Goal: Task Accomplishment & Management: Complete application form

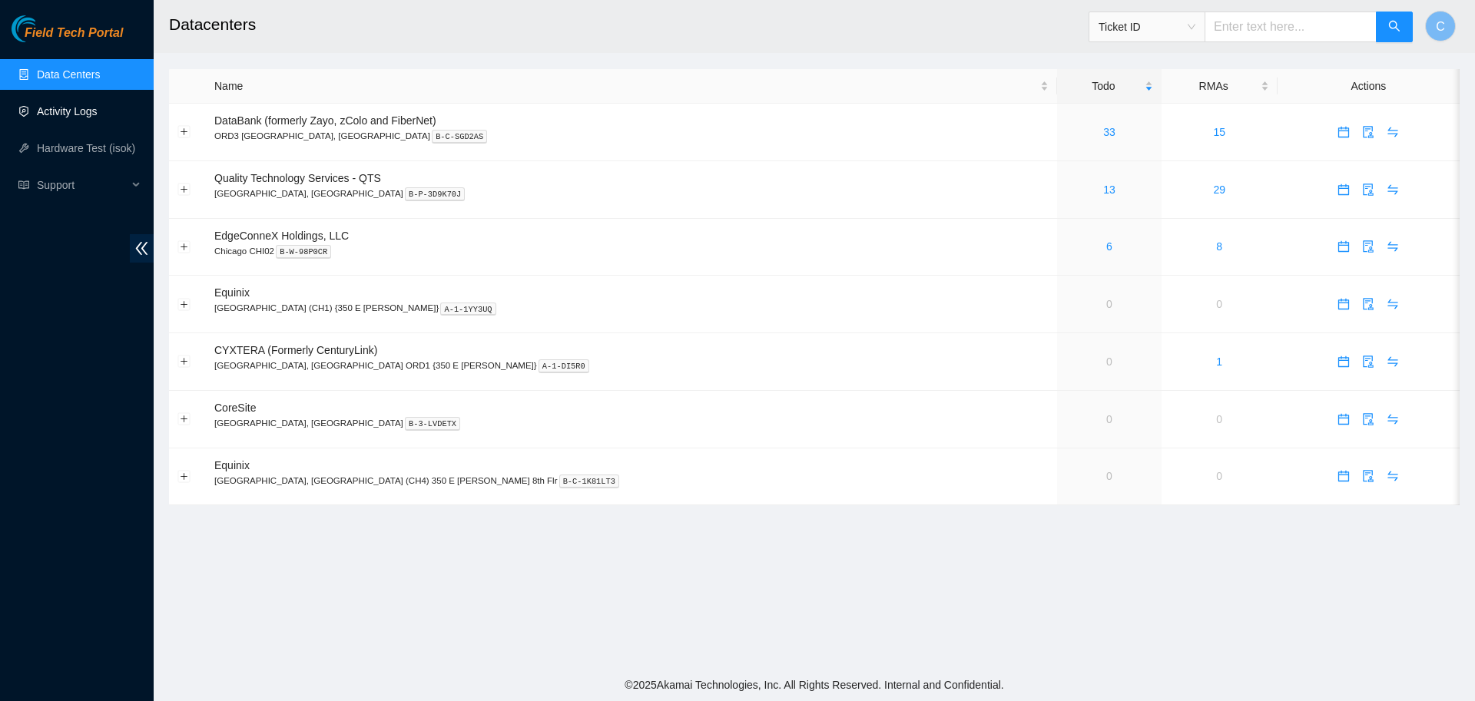
click at [77, 105] on link "Activity Logs" at bounding box center [67, 111] width 61 height 12
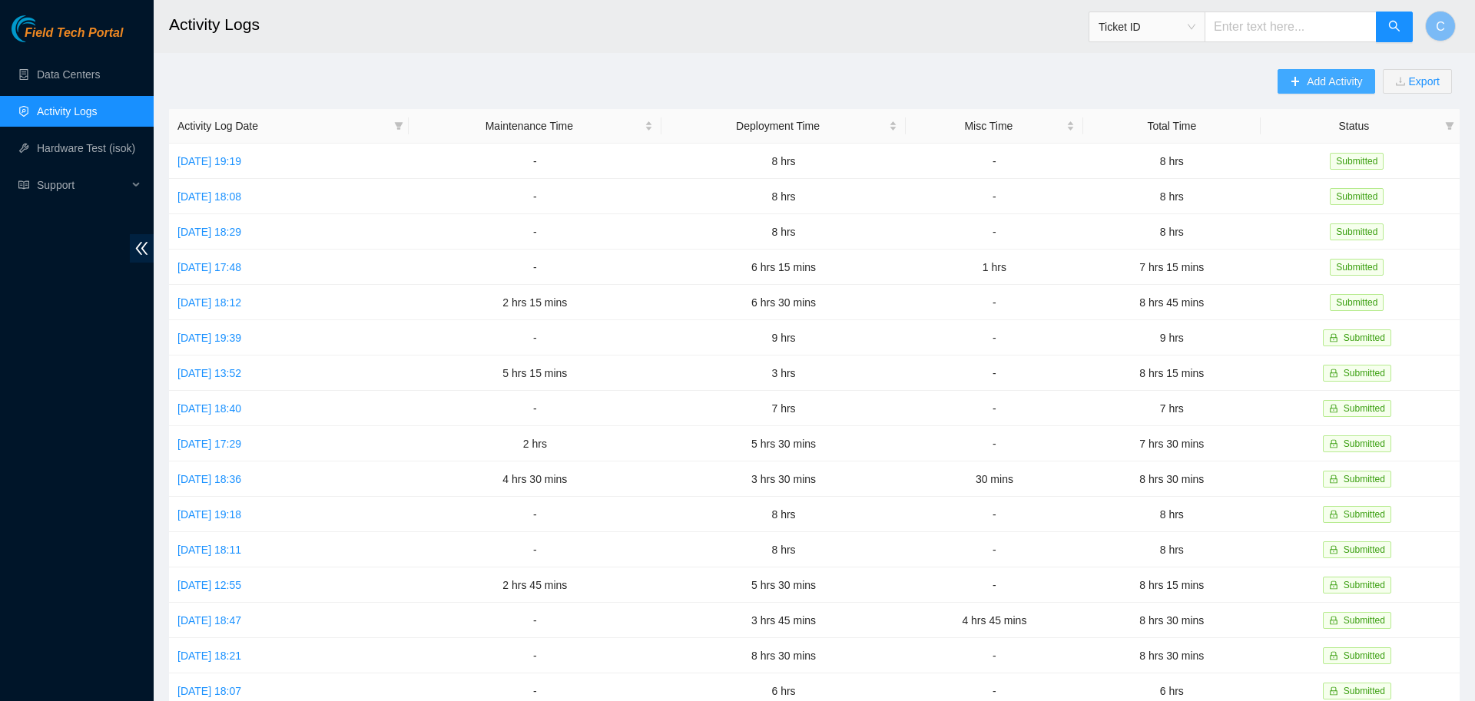
click at [1315, 82] on span "Add Activity" at bounding box center [1334, 81] width 55 height 17
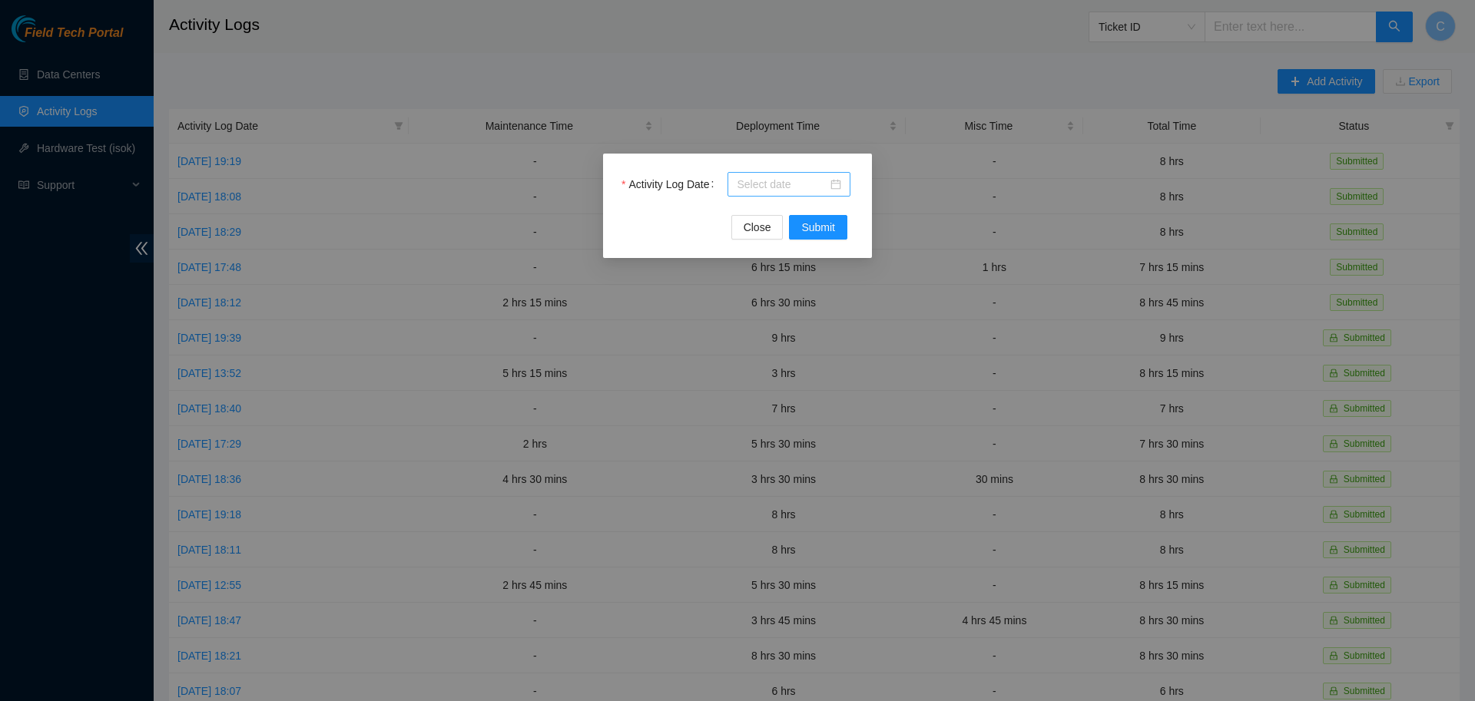
click at [811, 176] on input "Activity Log Date" at bounding box center [782, 184] width 91 height 17
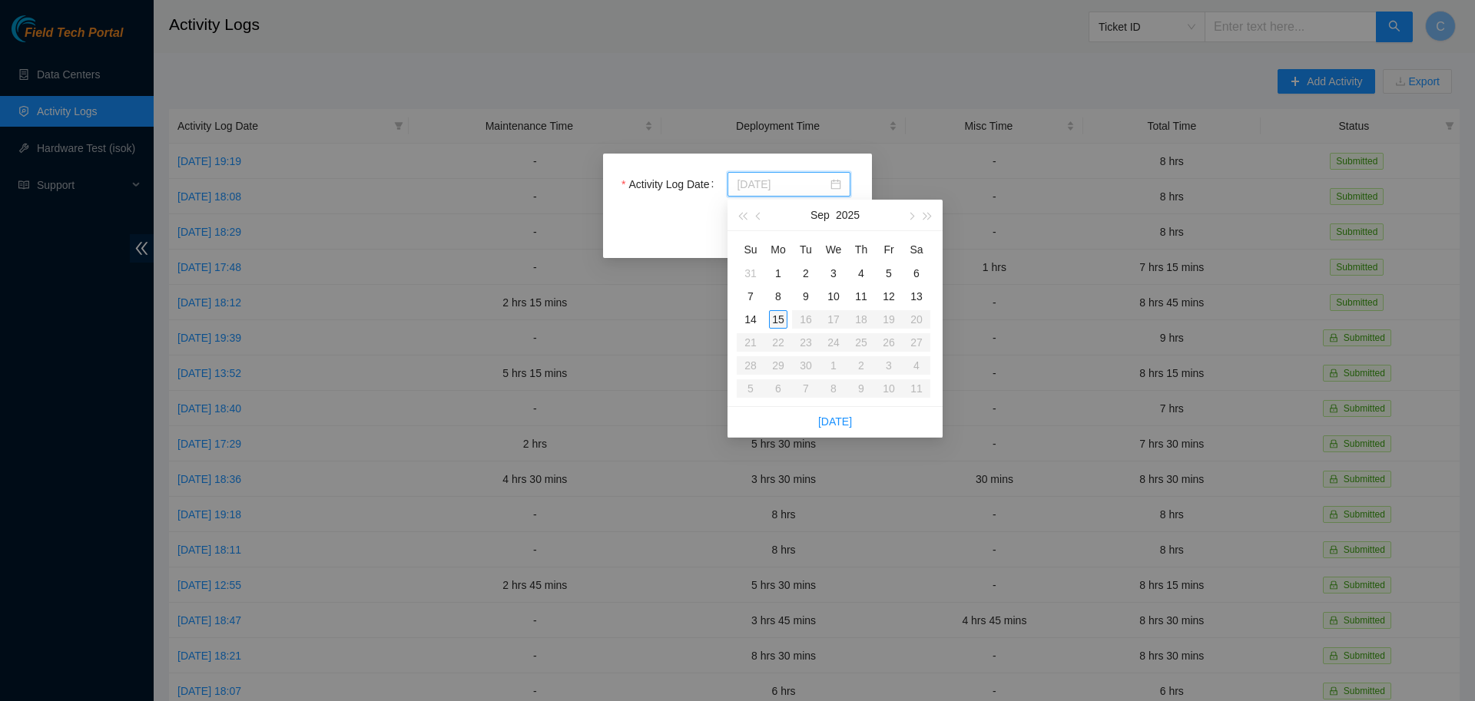
type input "[DATE]"
click at [779, 320] on div "15" at bounding box center [778, 319] width 18 height 18
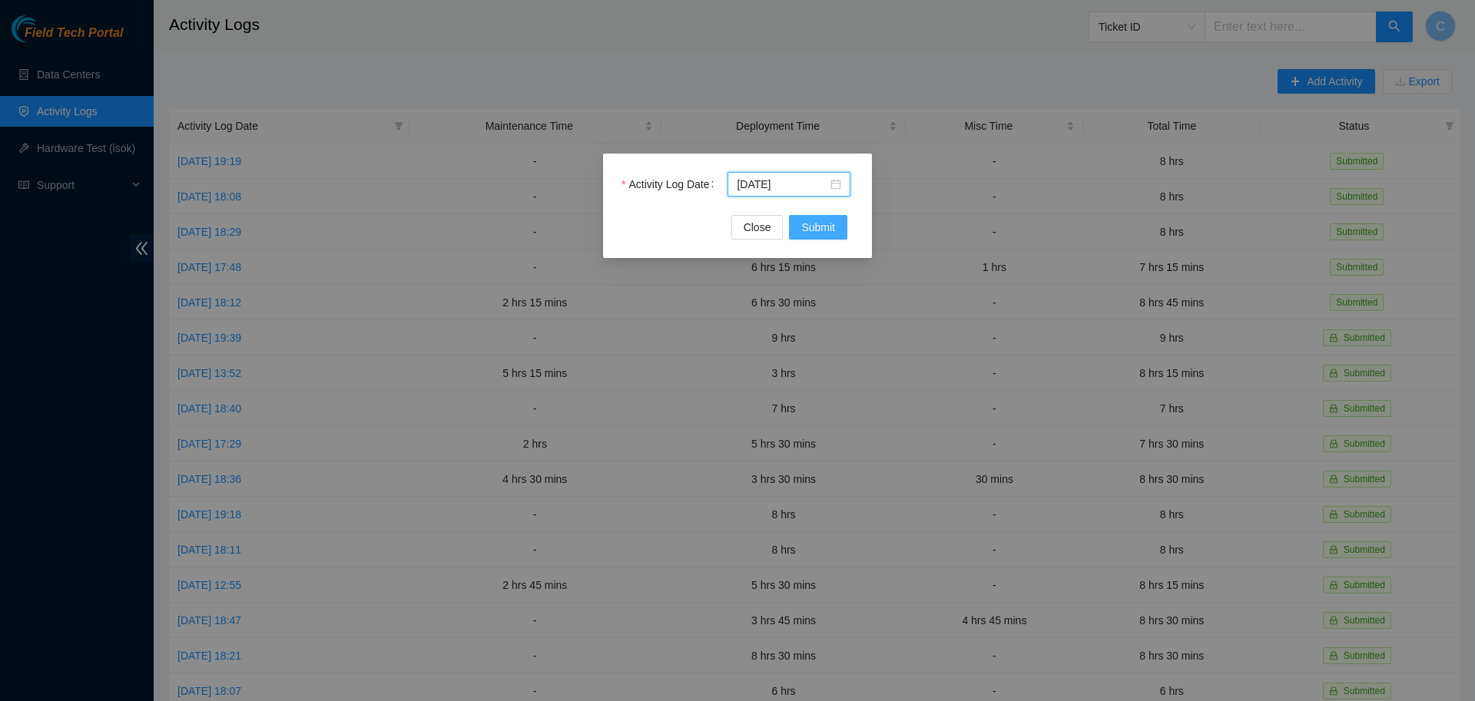
click at [836, 231] on button "Submit" at bounding box center [818, 227] width 58 height 25
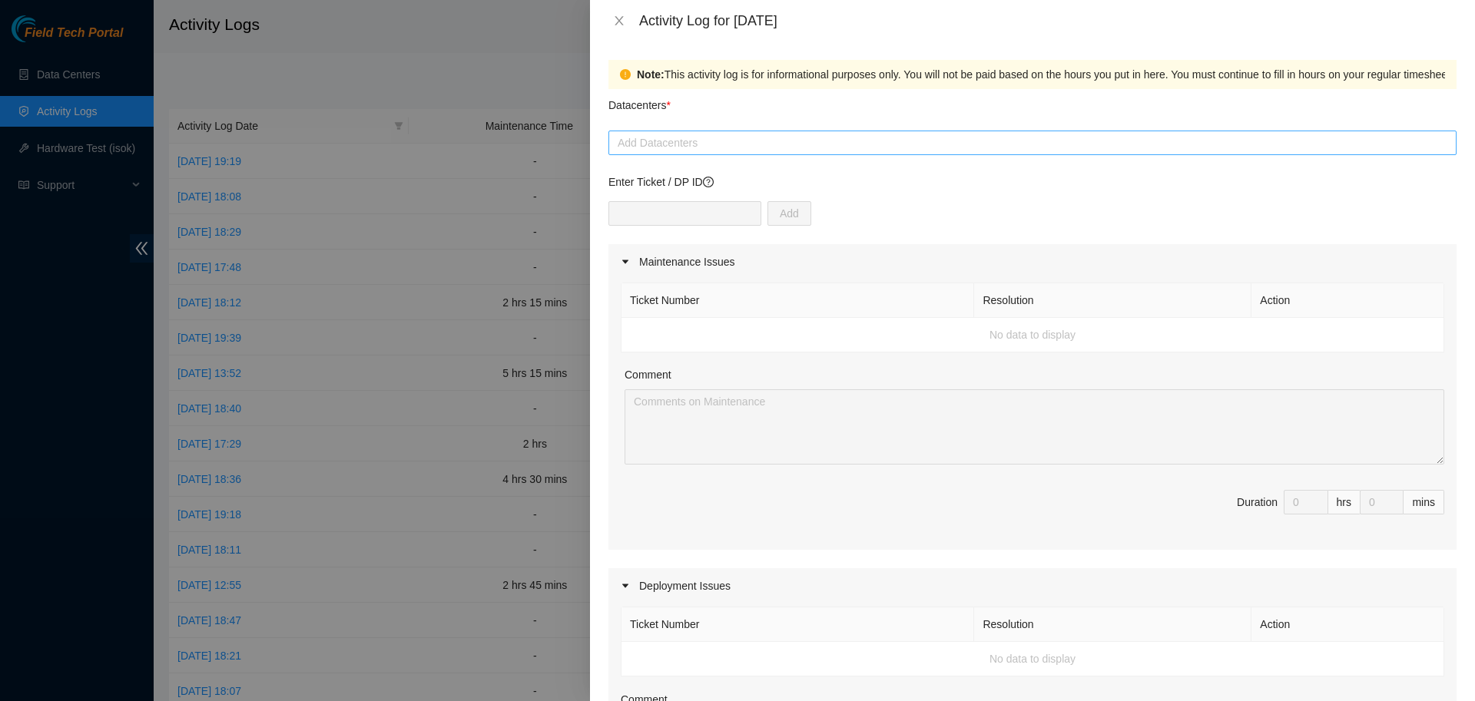
click at [740, 148] on div at bounding box center [1032, 143] width 840 height 18
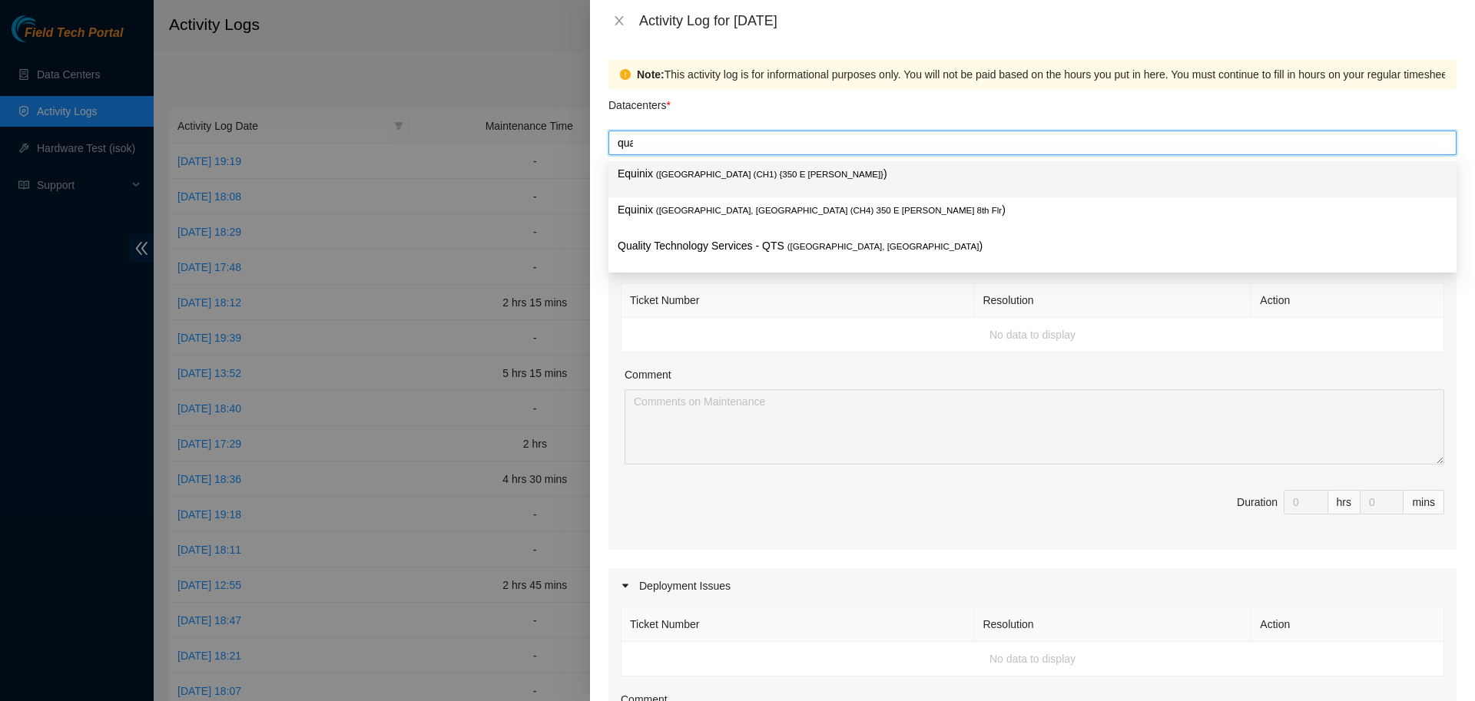
type input "qual"
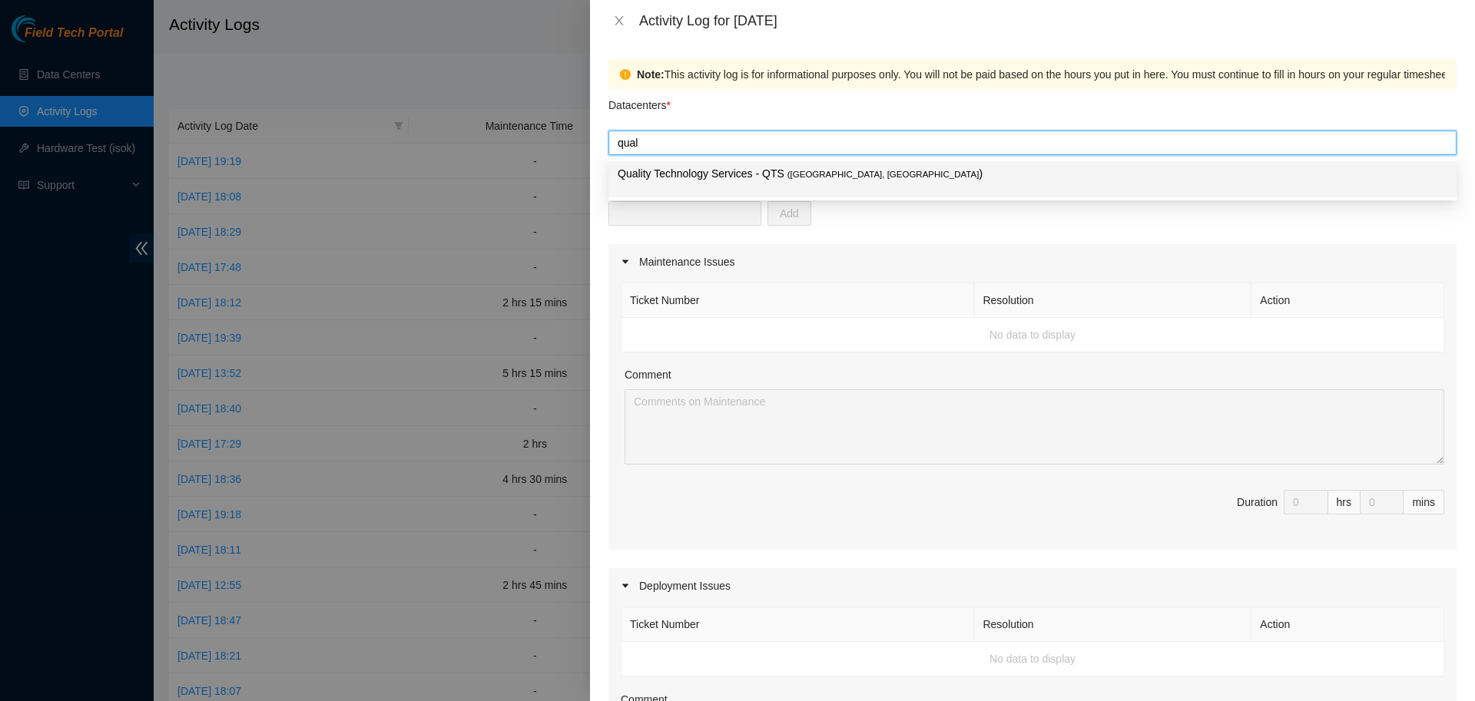
click at [739, 168] on p "Quality Technology Services - QTS ( [GEOGRAPHIC_DATA], [GEOGRAPHIC_DATA] )" at bounding box center [1033, 174] width 830 height 18
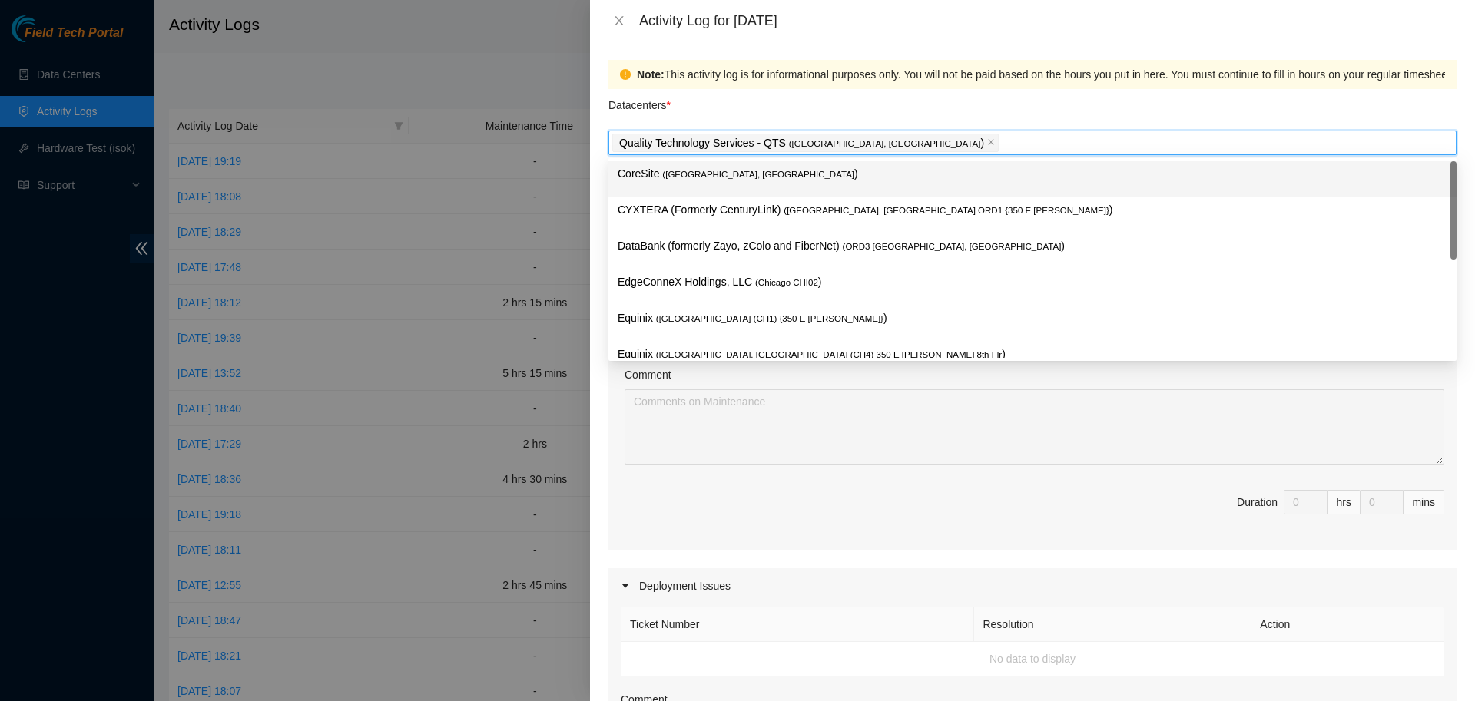
click at [825, 115] on div "Datacenters *" at bounding box center [1032, 109] width 848 height 41
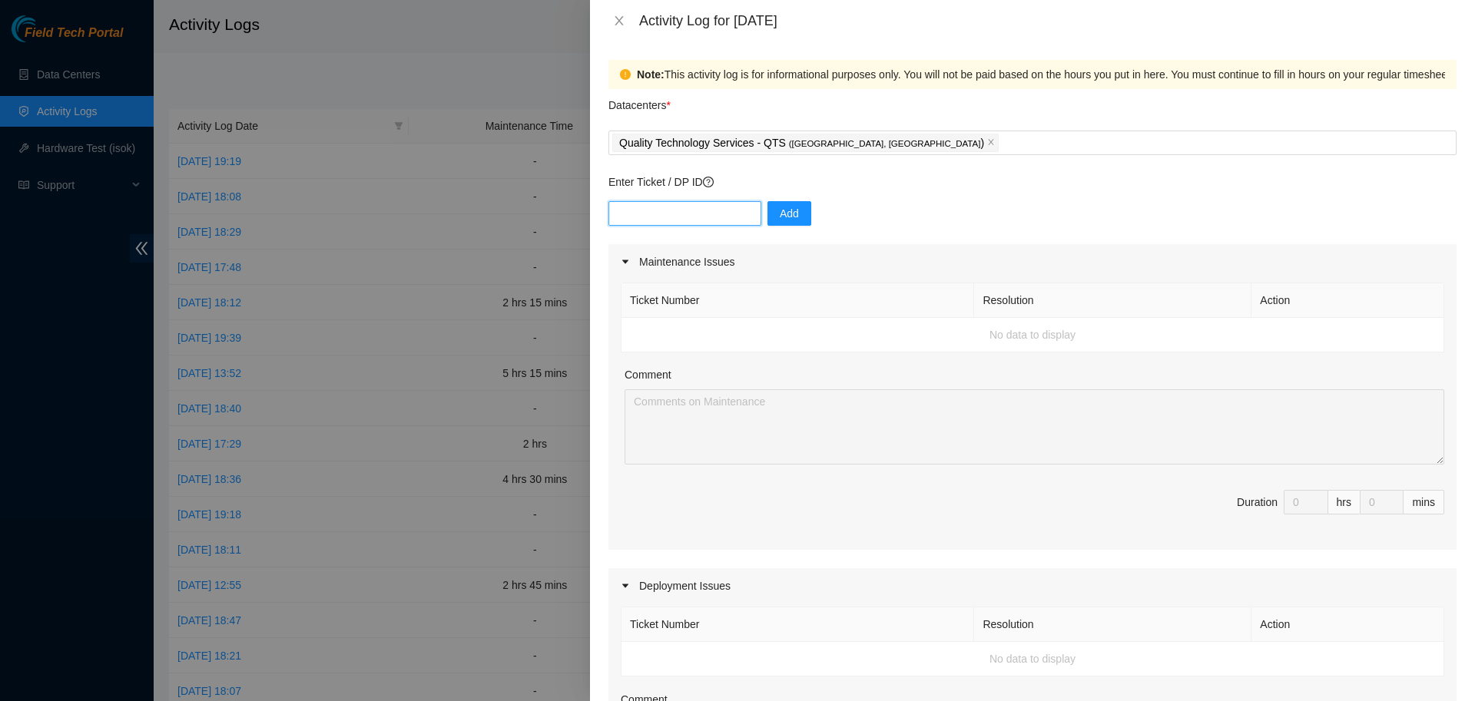
click at [691, 218] on input "text" at bounding box center [684, 213] width 153 height 25
type input "DP84173"
click at [790, 212] on button "Add" at bounding box center [790, 213] width 44 height 25
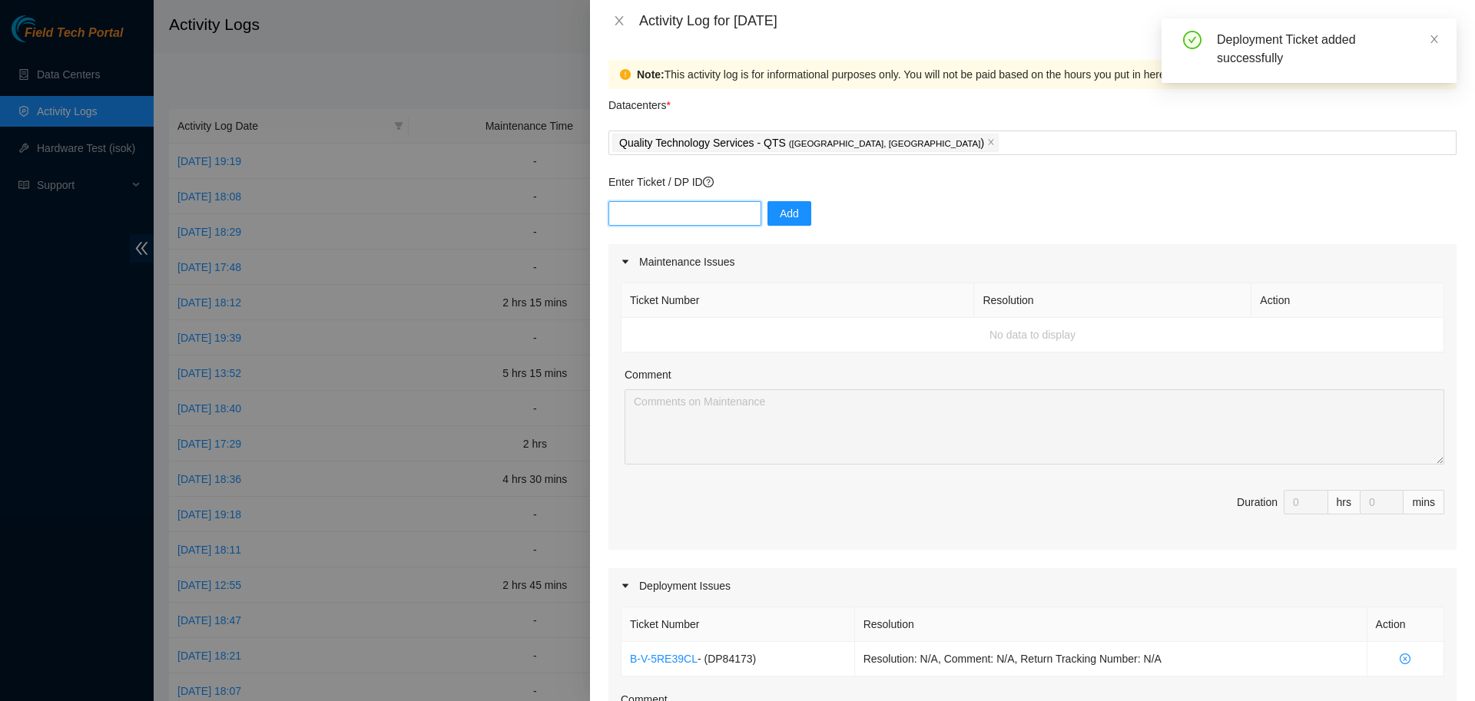
click at [702, 210] on input "text" at bounding box center [684, 213] width 153 height 25
paste input "DP79608"
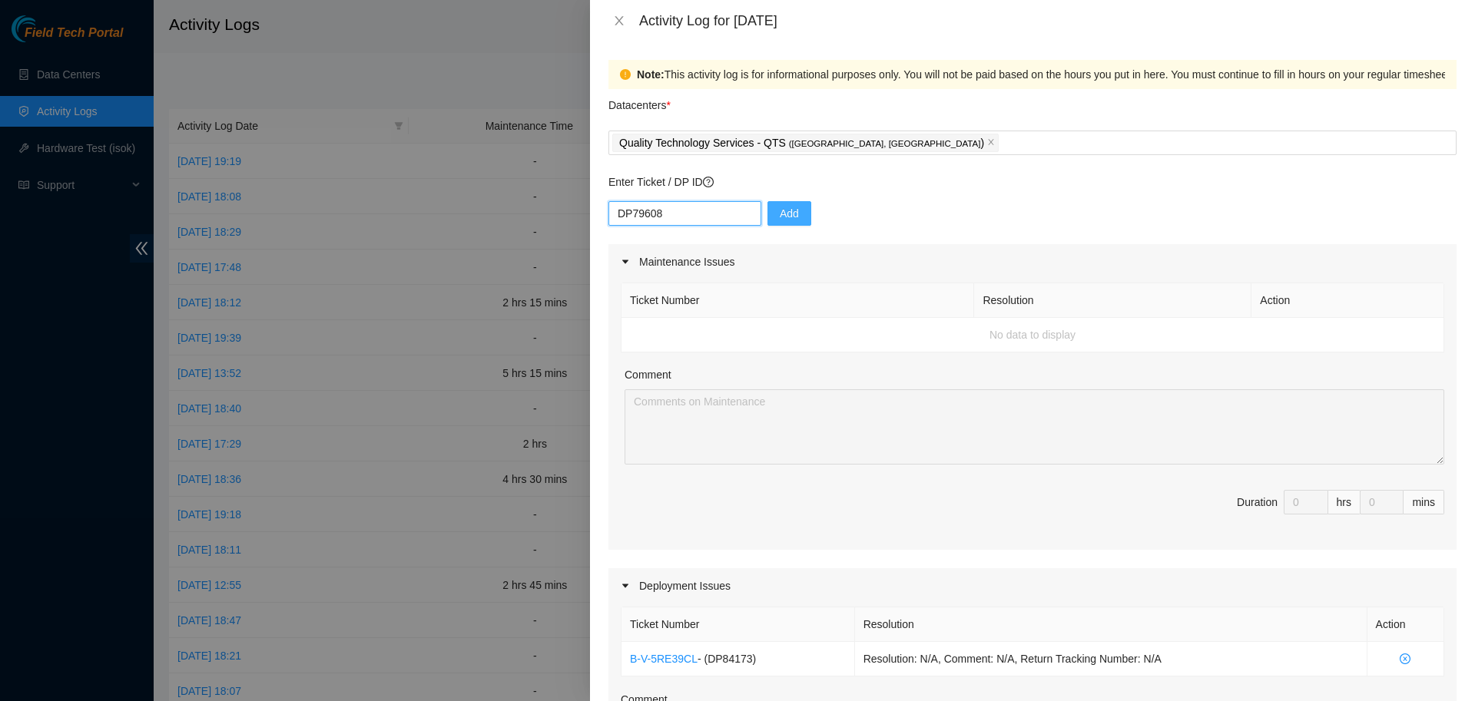
type input "DP79608"
click at [787, 219] on span "Add" at bounding box center [789, 213] width 19 height 17
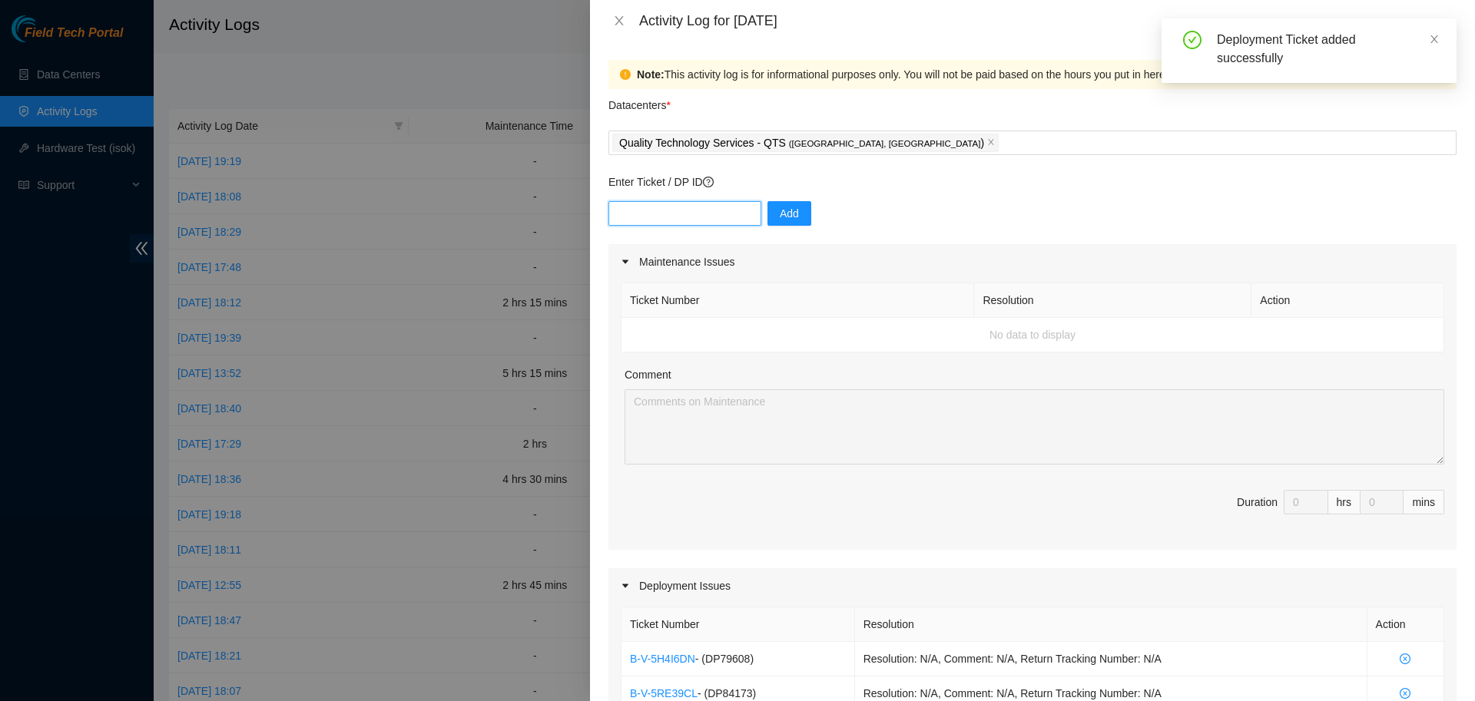
drag, startPoint x: 683, startPoint y: 217, endPoint x: 694, endPoint y: 217, distance: 10.8
click at [684, 217] on input "text" at bounding box center [684, 213] width 153 height 25
paste input "DP79607"
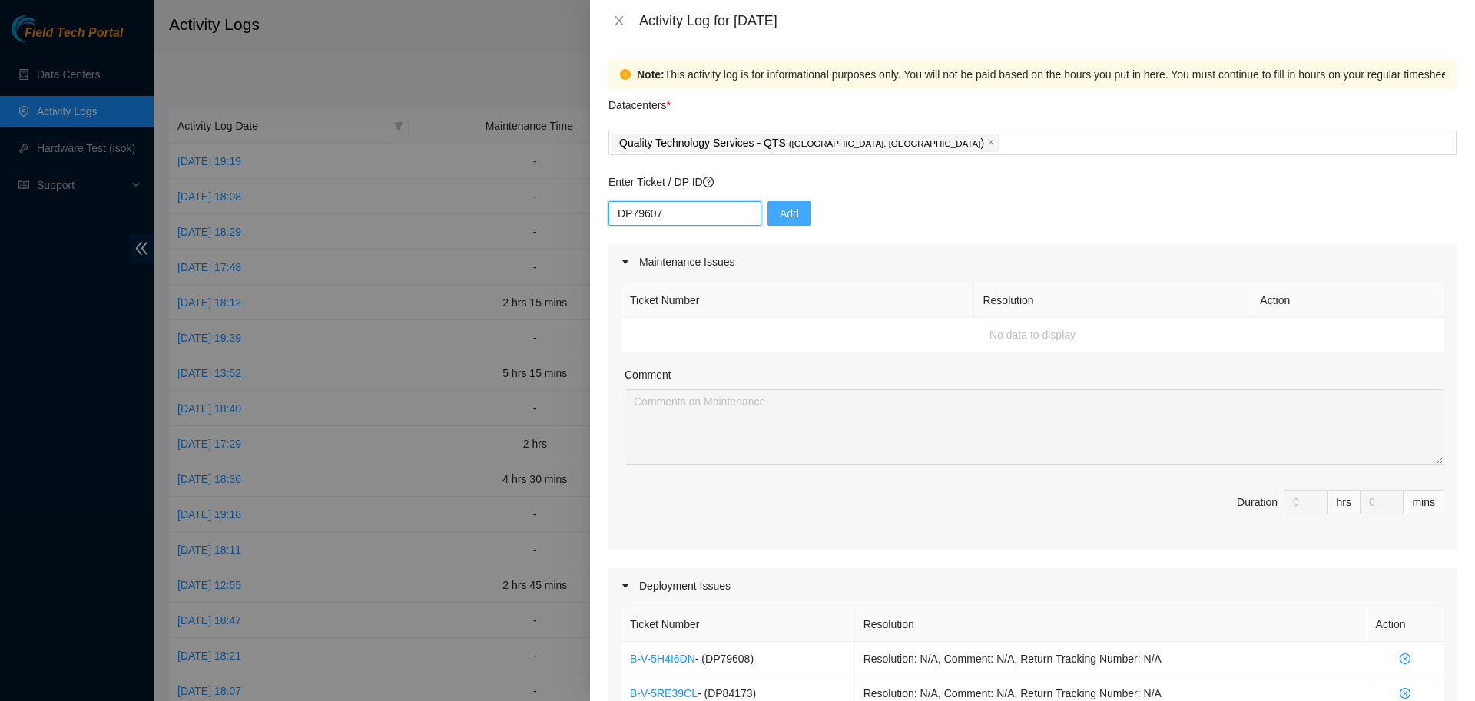
type input "DP79607"
click at [780, 217] on span "Add" at bounding box center [789, 213] width 19 height 17
click at [648, 219] on input "text" at bounding box center [684, 213] width 153 height 25
paste input "DP79605"
type input "DP79605"
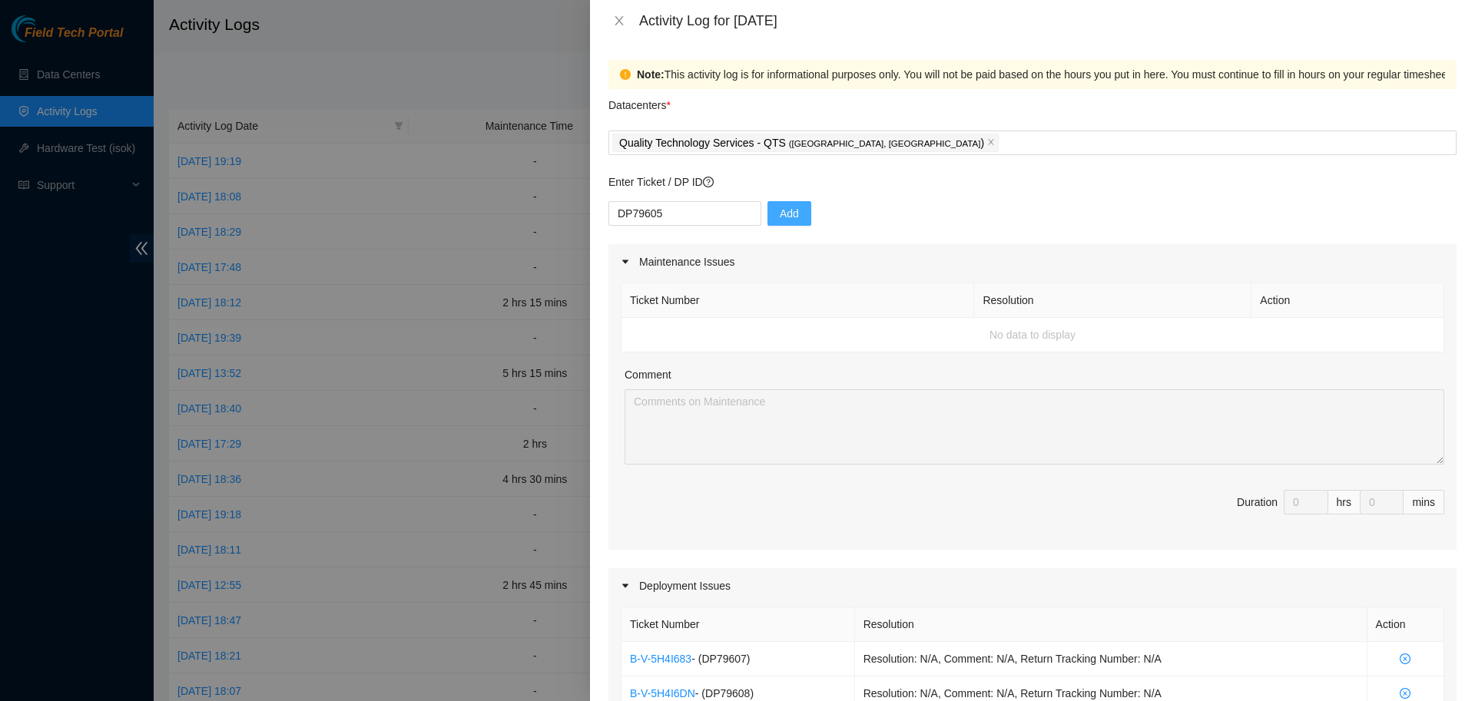
click at [790, 216] on button "Add" at bounding box center [790, 213] width 44 height 25
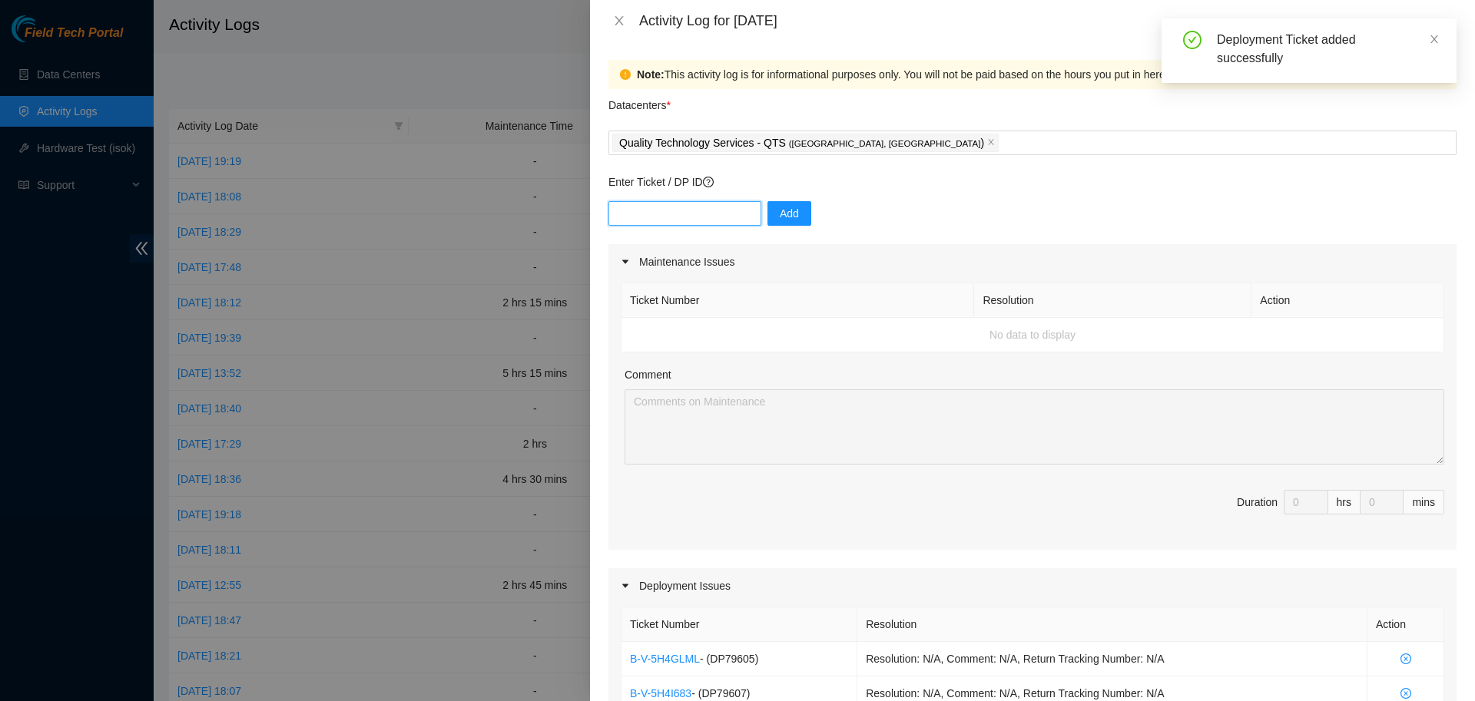
click at [680, 219] on input "text" at bounding box center [684, 213] width 153 height 25
paste input "DP79604"
type input "DP79604"
click at [786, 212] on span "Add" at bounding box center [789, 213] width 19 height 17
click at [659, 208] on input "text" at bounding box center [684, 213] width 153 height 25
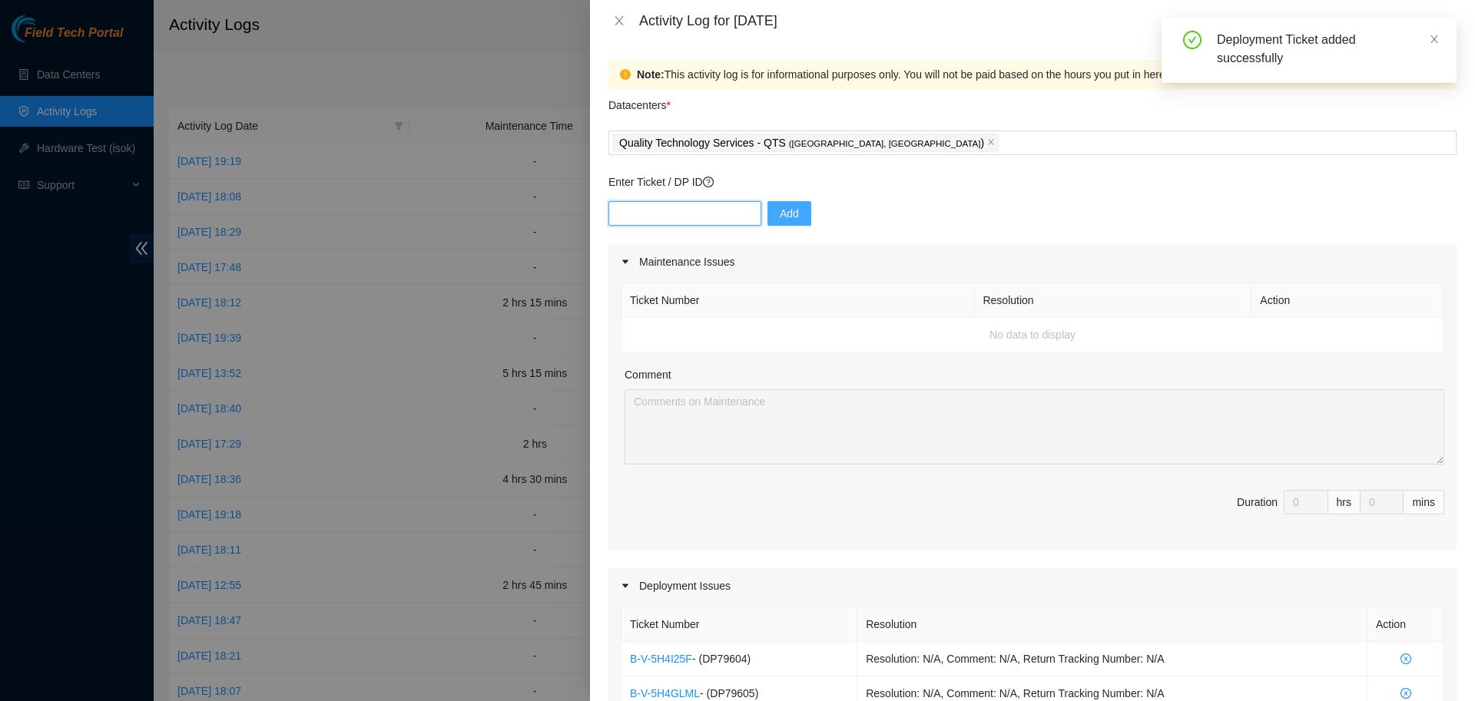
paste input "DP77230"
type input "DP77230"
click at [788, 218] on span "Add" at bounding box center [789, 213] width 19 height 17
click at [705, 220] on input "text" at bounding box center [684, 213] width 153 height 25
paste input "DP77231"
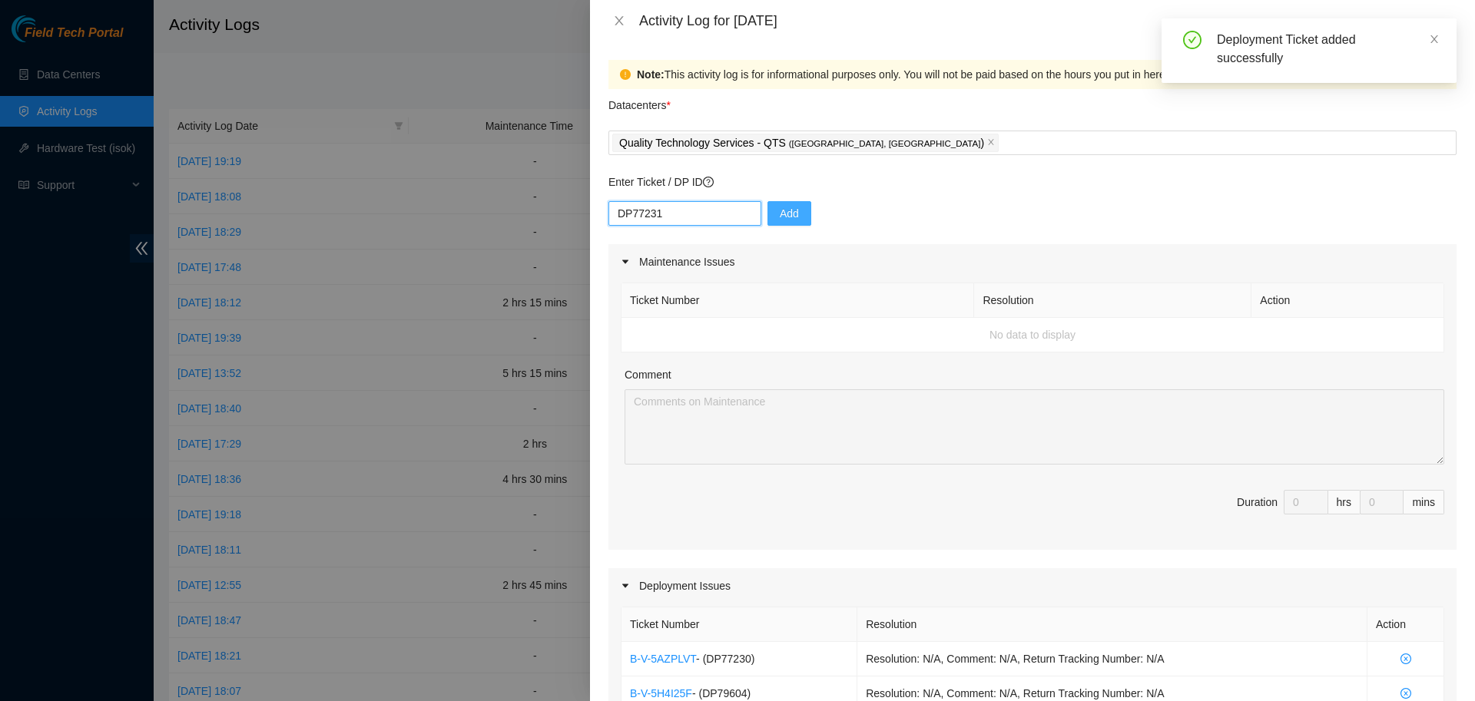
type input "DP77231"
click at [787, 214] on span "Add" at bounding box center [789, 213] width 19 height 17
click at [661, 220] on input "text" at bounding box center [684, 213] width 153 height 25
paste input "DP77232"
type input "DP77232"
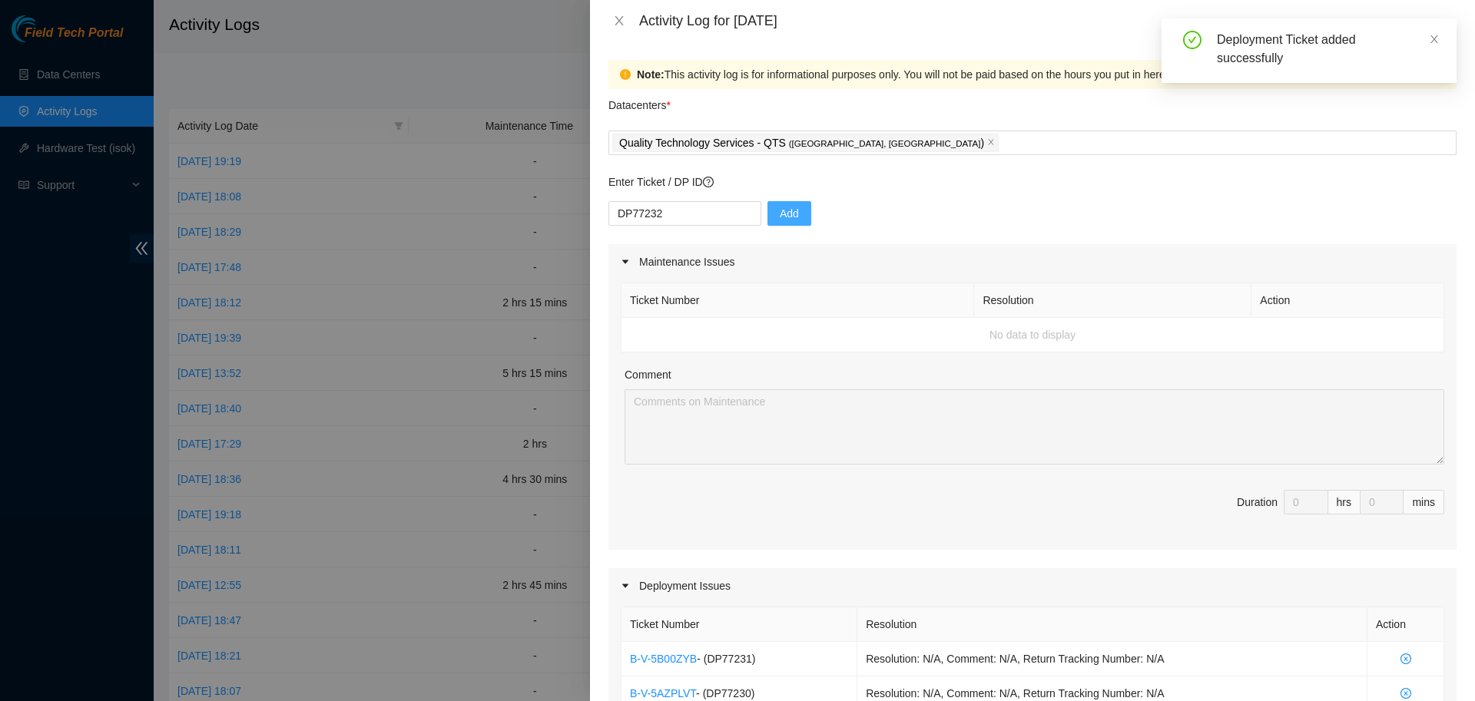
click at [784, 211] on span "Add" at bounding box center [789, 213] width 19 height 17
drag, startPoint x: 680, startPoint y: 212, endPoint x: 694, endPoint y: 211, distance: 13.9
click at [680, 211] on input "text" at bounding box center [684, 213] width 153 height 25
paste input "DP77234"
type input "DP77234"
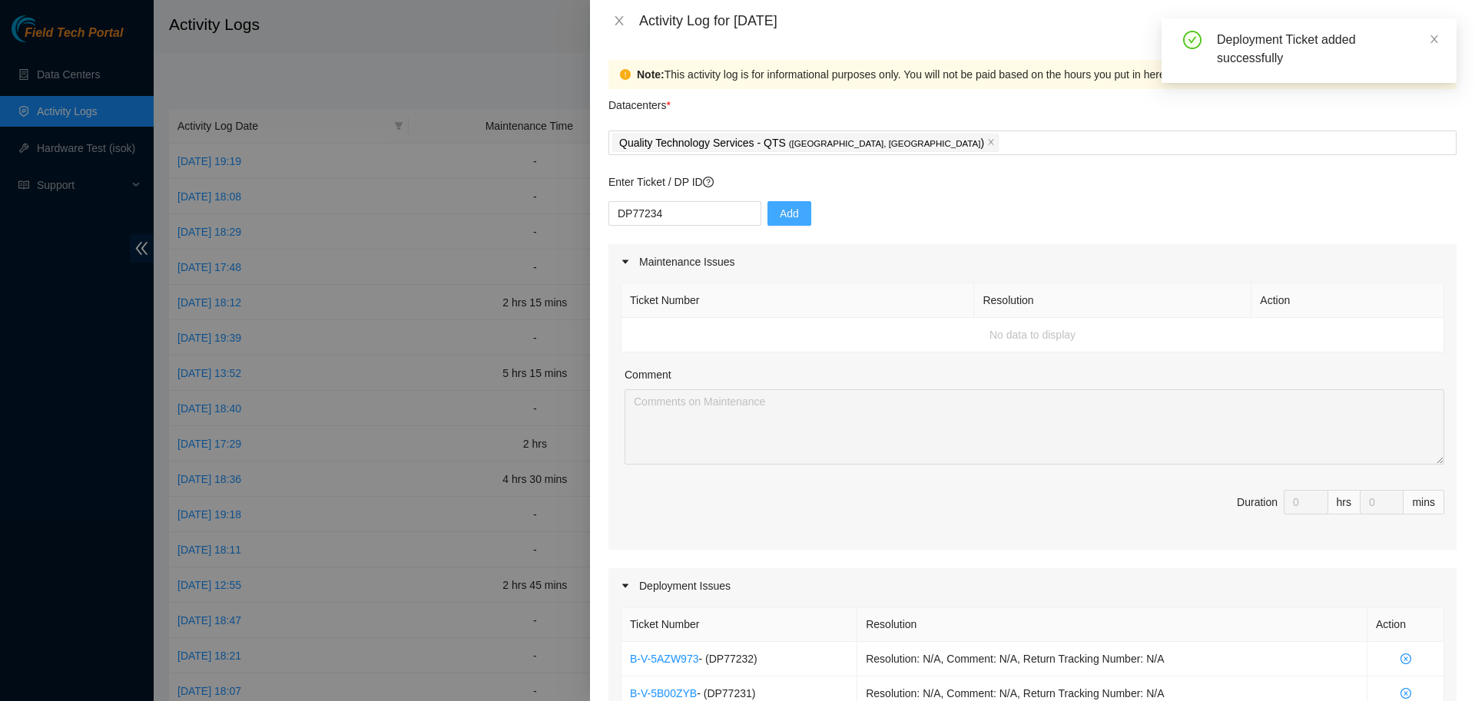
click at [780, 208] on span "Add" at bounding box center [789, 213] width 19 height 17
click at [685, 211] on input "text" at bounding box center [684, 213] width 153 height 25
paste input "DP77233"
type input "DP77233"
click at [780, 211] on span "Add" at bounding box center [789, 213] width 19 height 17
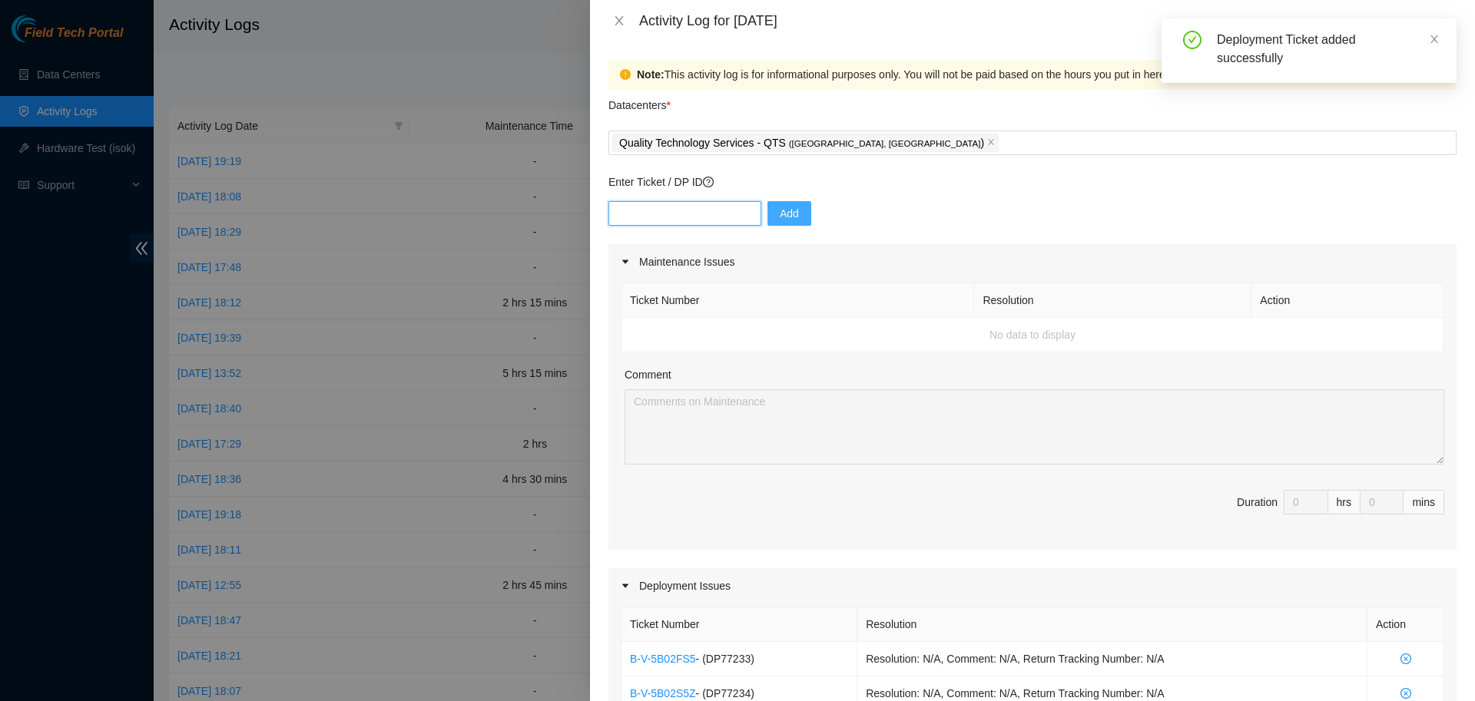
click at [669, 211] on input "text" at bounding box center [684, 213] width 153 height 25
paste input "DP77235"
type input "DP77235"
click at [796, 214] on button "Add" at bounding box center [790, 213] width 44 height 25
click at [702, 216] on input "text" at bounding box center [684, 213] width 153 height 25
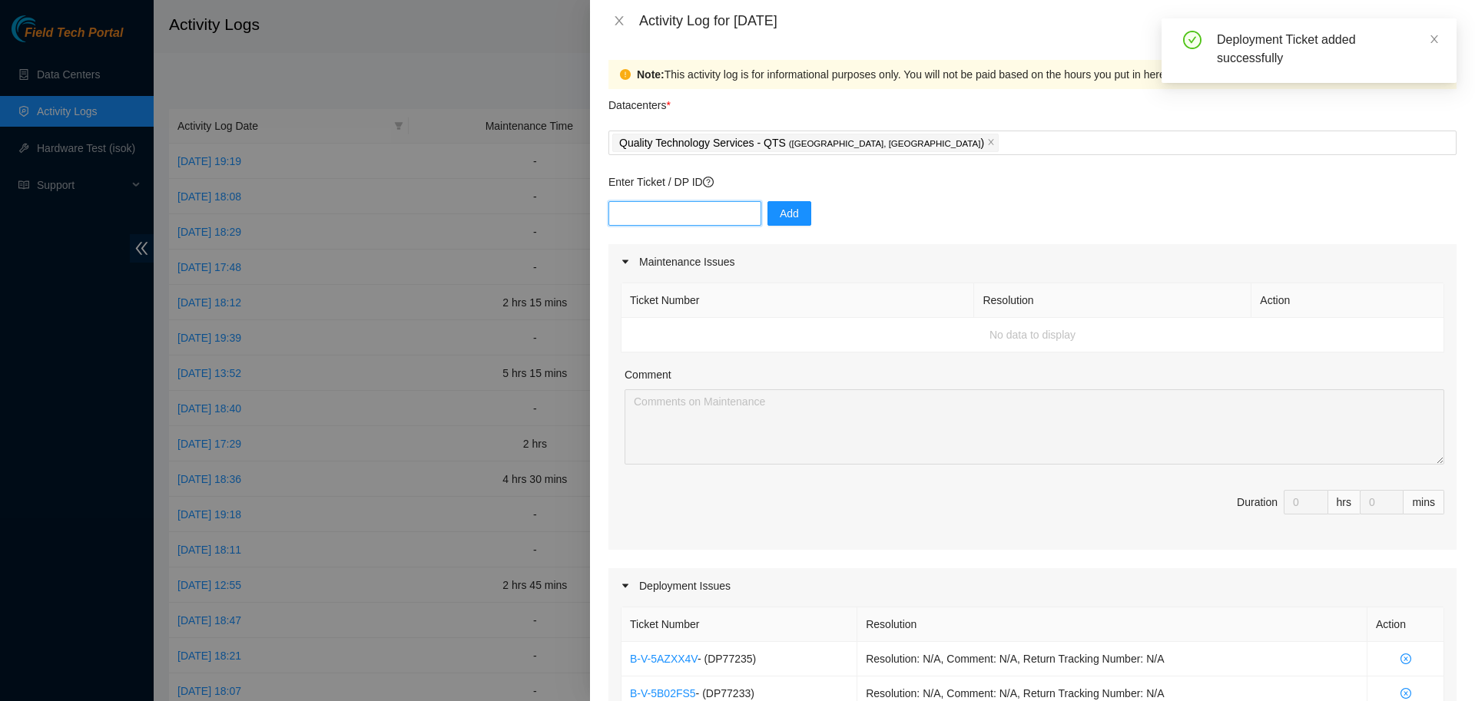
paste input "DP79610"
type input "DP79610"
click at [780, 216] on span "Add" at bounding box center [789, 213] width 19 height 17
click at [662, 218] on input "text" at bounding box center [684, 213] width 153 height 25
paste input "DP79609"
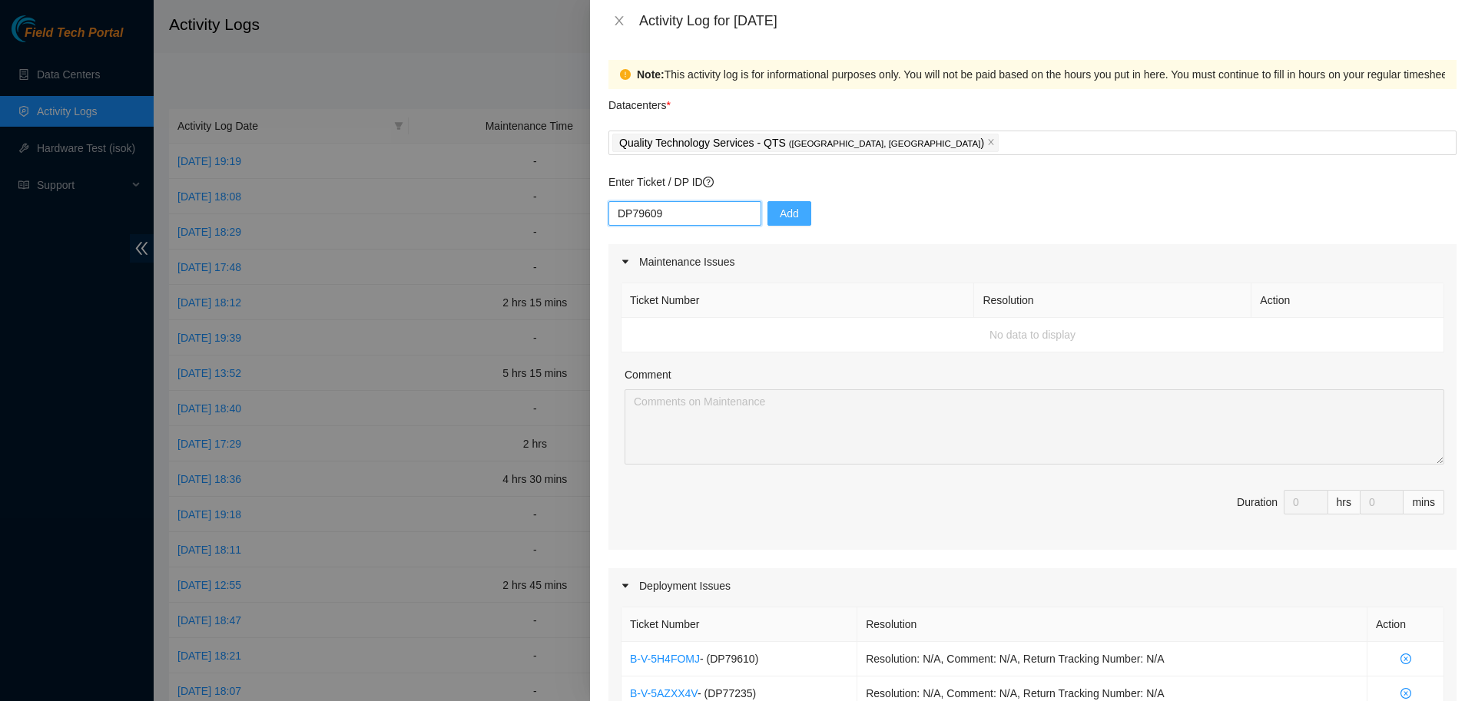
type input "DP79609"
click at [780, 207] on span "Add" at bounding box center [789, 213] width 19 height 17
click at [696, 217] on input "text" at bounding box center [684, 213] width 153 height 25
paste input "DP79611"
type input "DP79611"
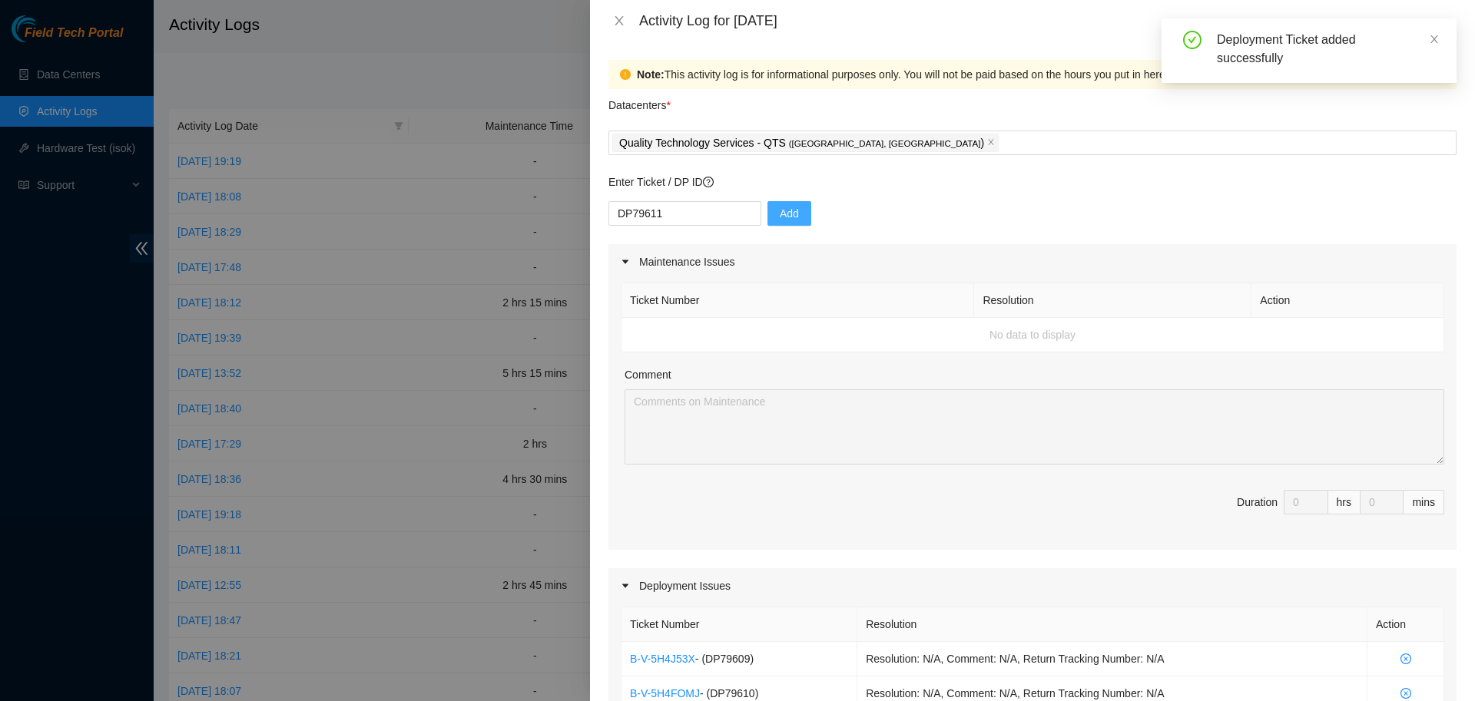
click at [780, 213] on span "Add" at bounding box center [789, 213] width 19 height 17
click at [716, 219] on input "text" at bounding box center [684, 213] width 153 height 25
paste input "DP79612"
type input "DP79612"
click at [780, 213] on span "Add" at bounding box center [789, 213] width 19 height 17
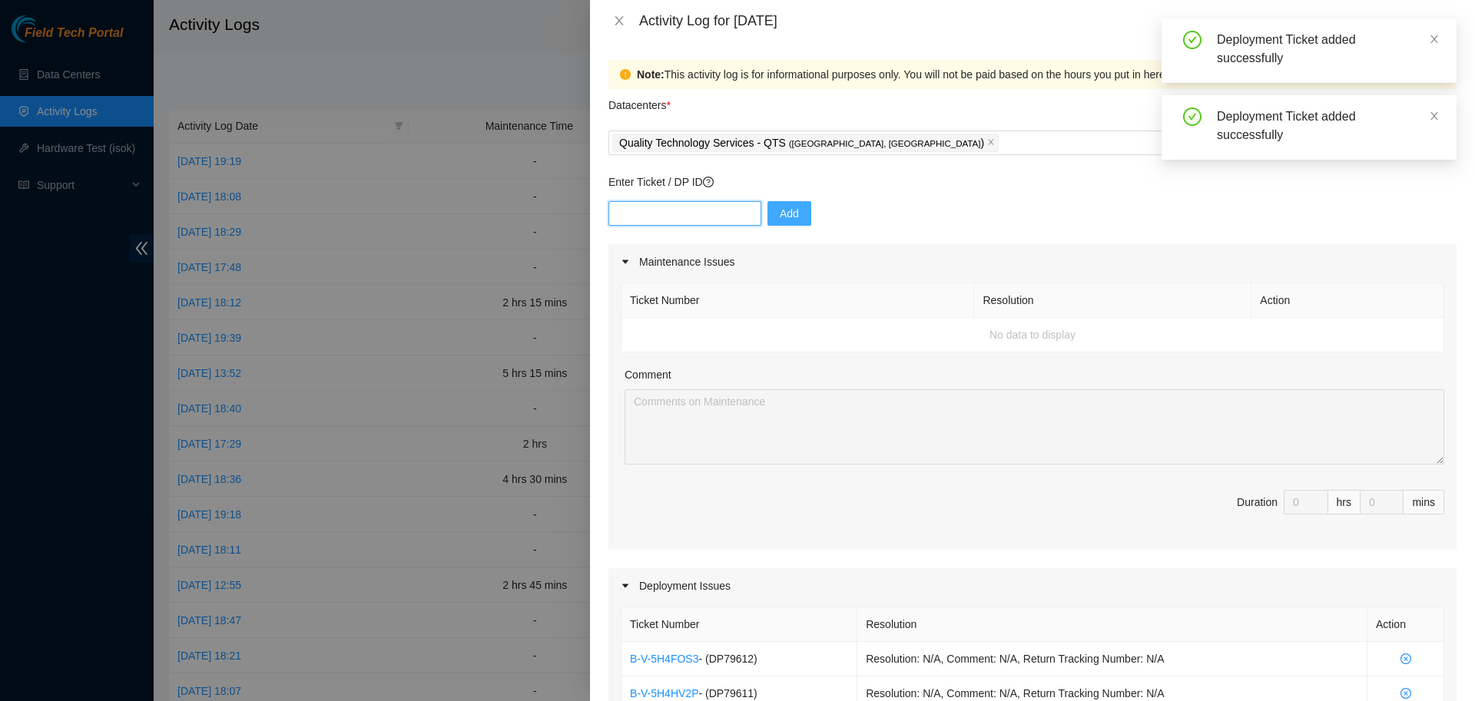
click at [680, 213] on input "text" at bounding box center [684, 213] width 153 height 25
paste input "DP79613"
type input "DP79613"
click at [780, 210] on span "Add" at bounding box center [789, 213] width 19 height 17
click at [666, 217] on input "text" at bounding box center [684, 213] width 153 height 25
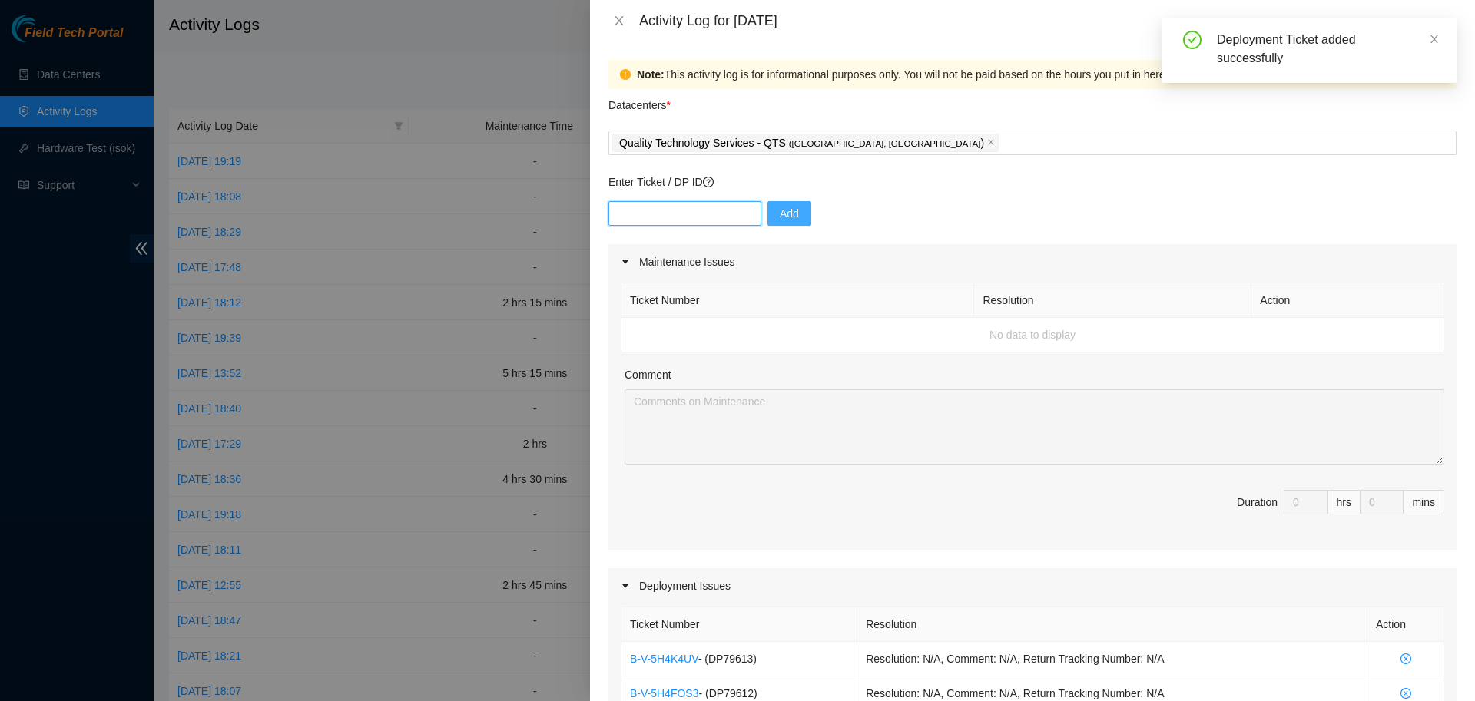
paste input "DP79616"
type input "DP79616"
click at [780, 208] on span "Add" at bounding box center [789, 213] width 19 height 17
click at [685, 212] on input "text" at bounding box center [684, 213] width 153 height 25
paste input "DP79617"
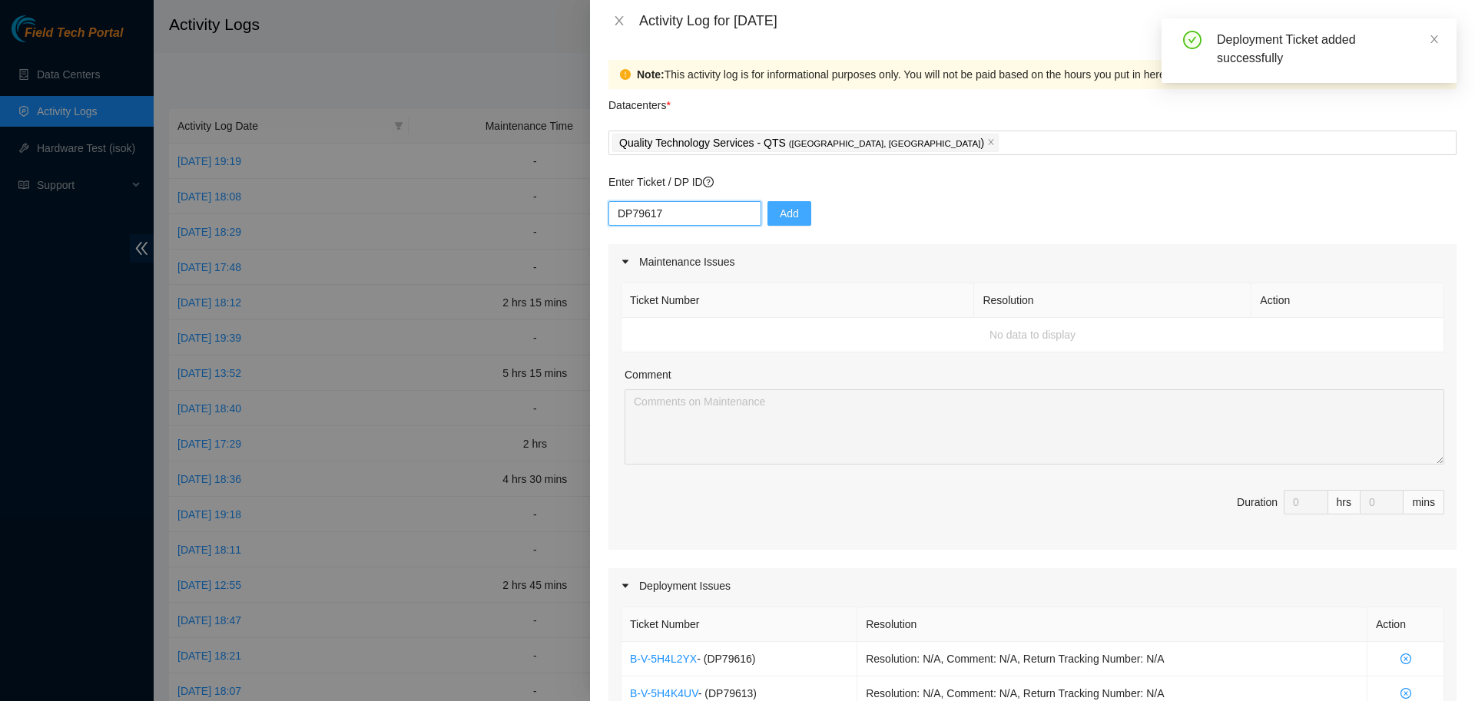
type input "DP79617"
click at [780, 213] on span "Add" at bounding box center [789, 213] width 19 height 17
click at [675, 208] on input "text" at bounding box center [684, 213] width 153 height 25
paste input "DP79618"
type input "DP79618"
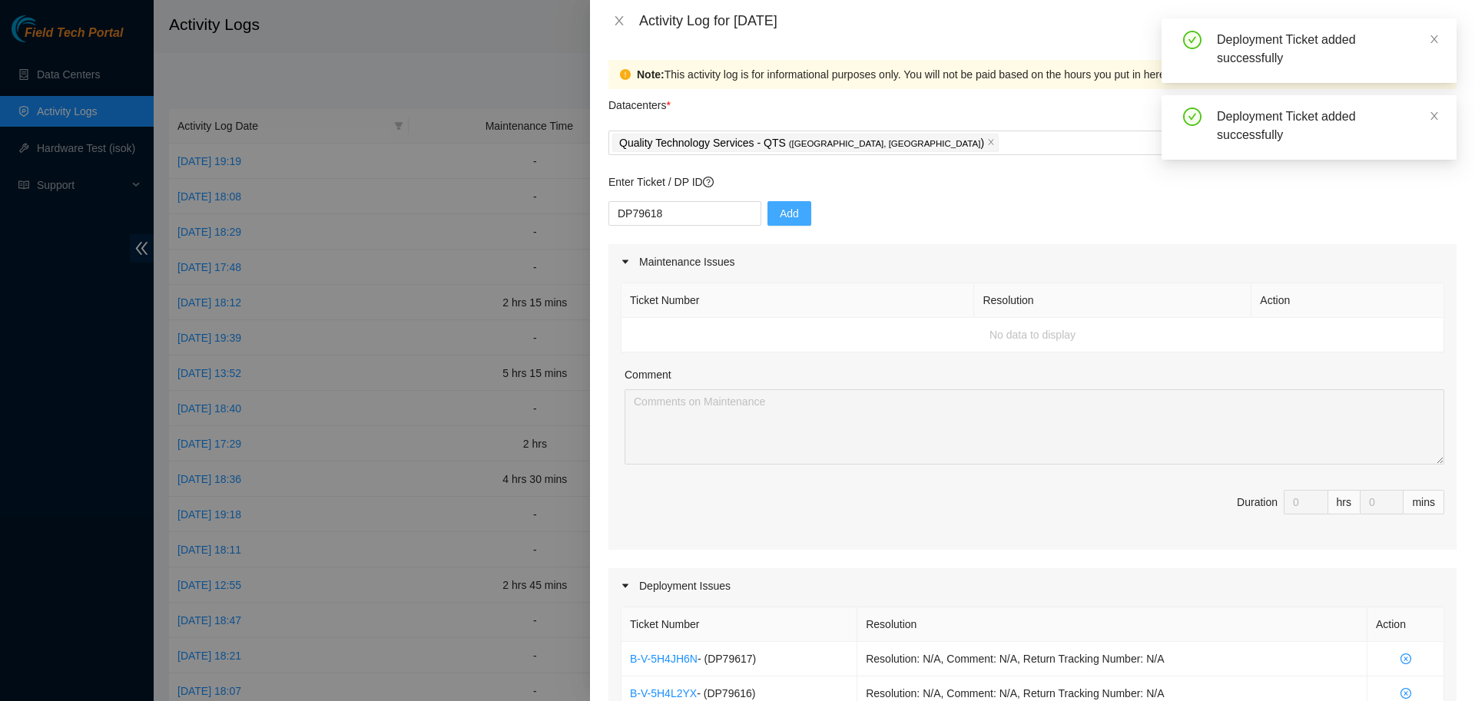
click at [791, 211] on button "Add" at bounding box center [790, 213] width 44 height 25
click at [666, 222] on input "text" at bounding box center [684, 213] width 153 height 25
paste input "DP83719"
type input "DP83719"
click at [780, 209] on span "Add" at bounding box center [789, 213] width 19 height 17
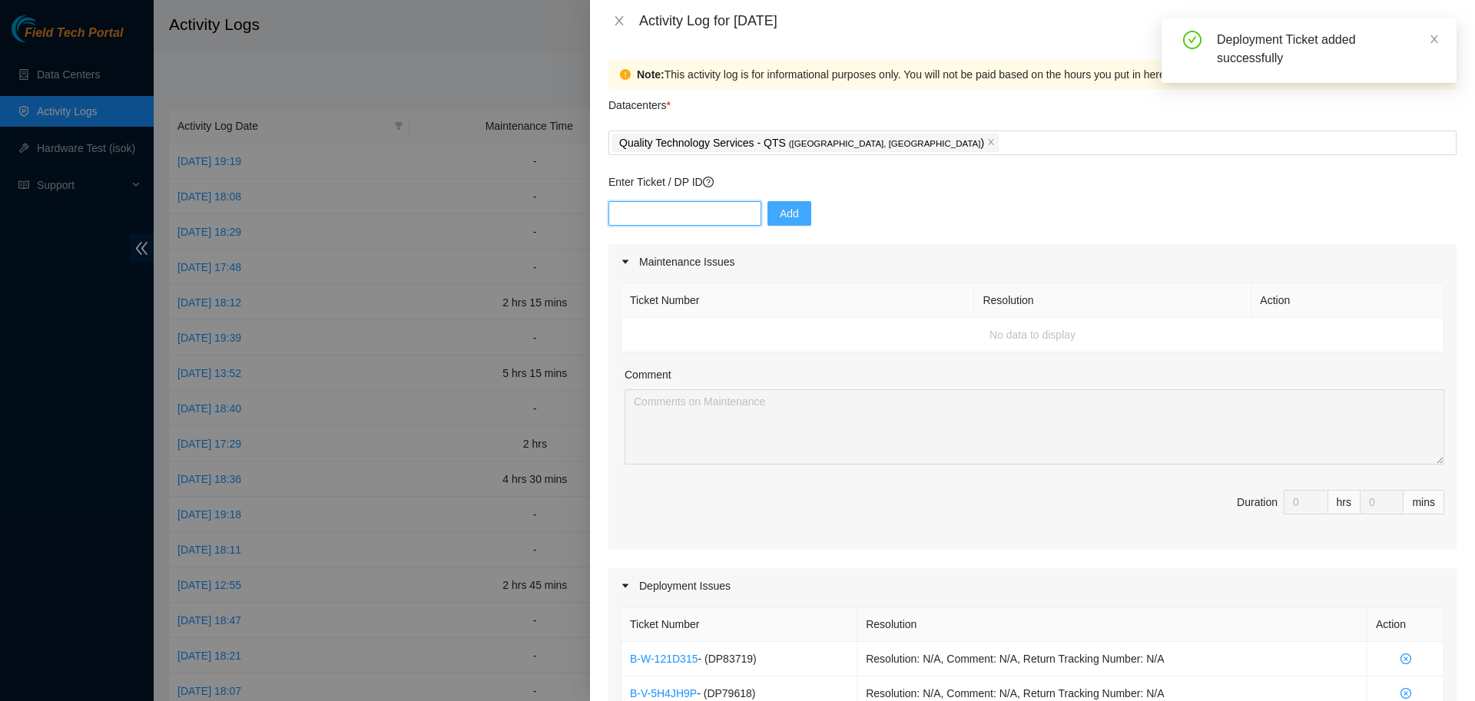
click at [655, 213] on input "text" at bounding box center [684, 213] width 153 height 25
paste input "DP83720"
type input "DP83720"
click at [794, 210] on button "Add" at bounding box center [790, 213] width 44 height 25
drag, startPoint x: 660, startPoint y: 206, endPoint x: 701, endPoint y: 209, distance: 41.6
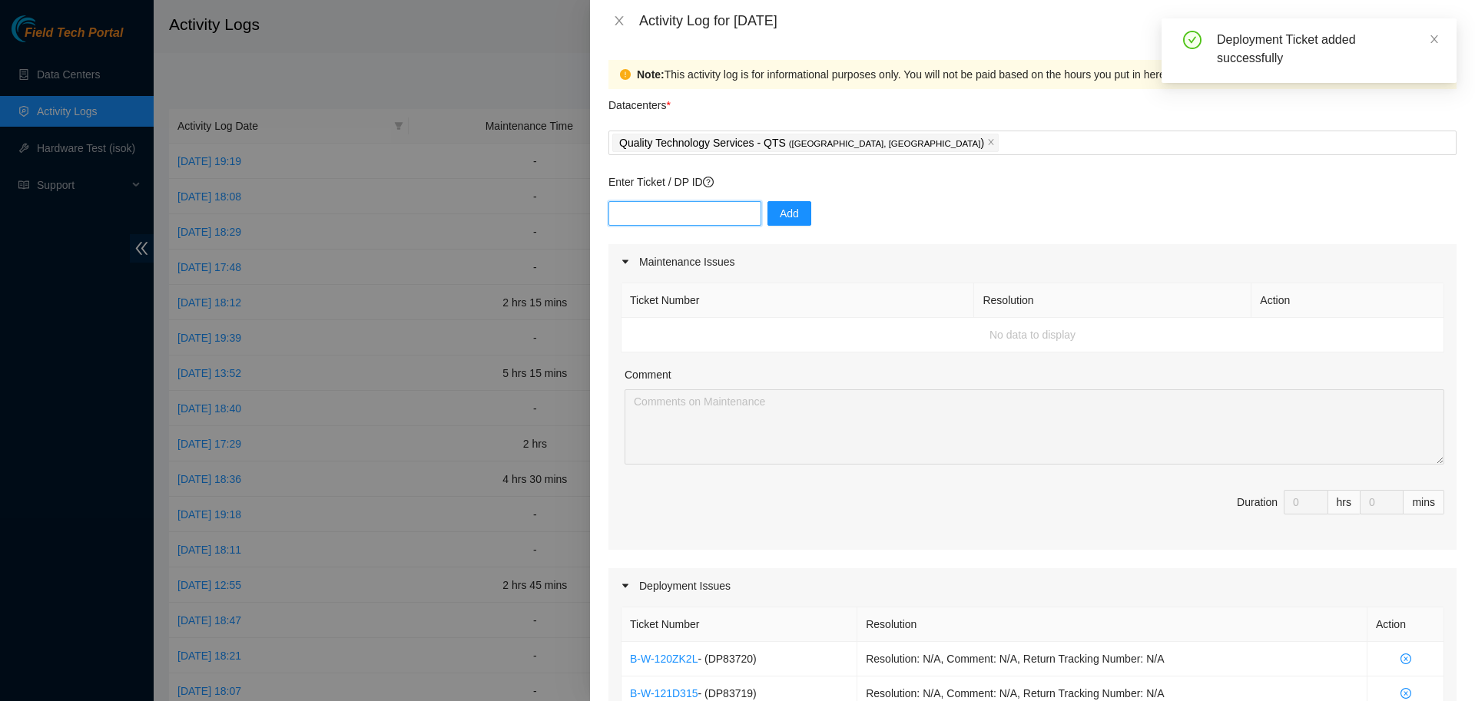
click at [660, 207] on input "text" at bounding box center [684, 213] width 153 height 25
paste input "DP83721"
type input "DP83721"
click at [784, 209] on span "Add" at bounding box center [789, 213] width 19 height 17
click at [711, 210] on input "text" at bounding box center [684, 213] width 153 height 25
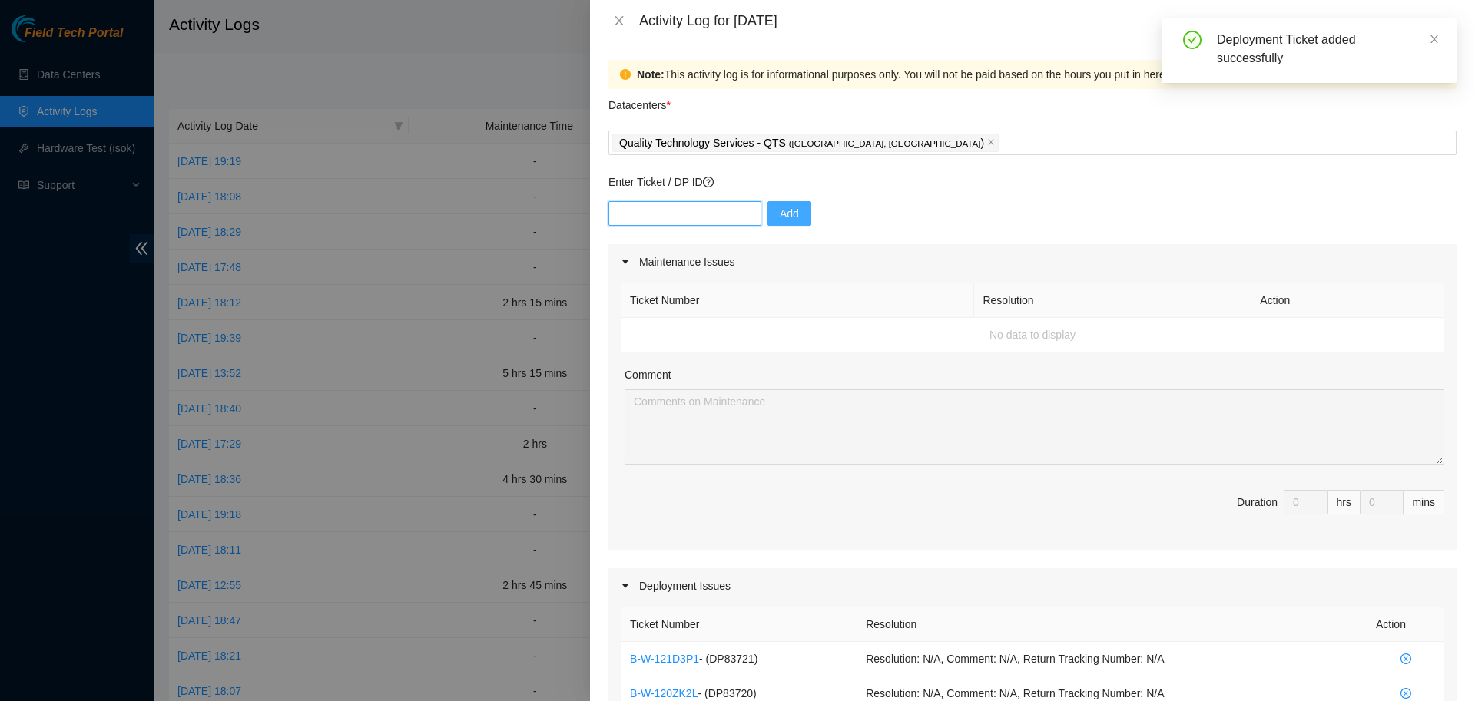
paste input "DP83722"
type input "DP83722"
click at [780, 214] on span "Add" at bounding box center [789, 213] width 19 height 17
drag, startPoint x: 694, startPoint y: 207, endPoint x: 701, endPoint y: 208, distance: 7.8
click at [692, 208] on input "text" at bounding box center [684, 213] width 153 height 25
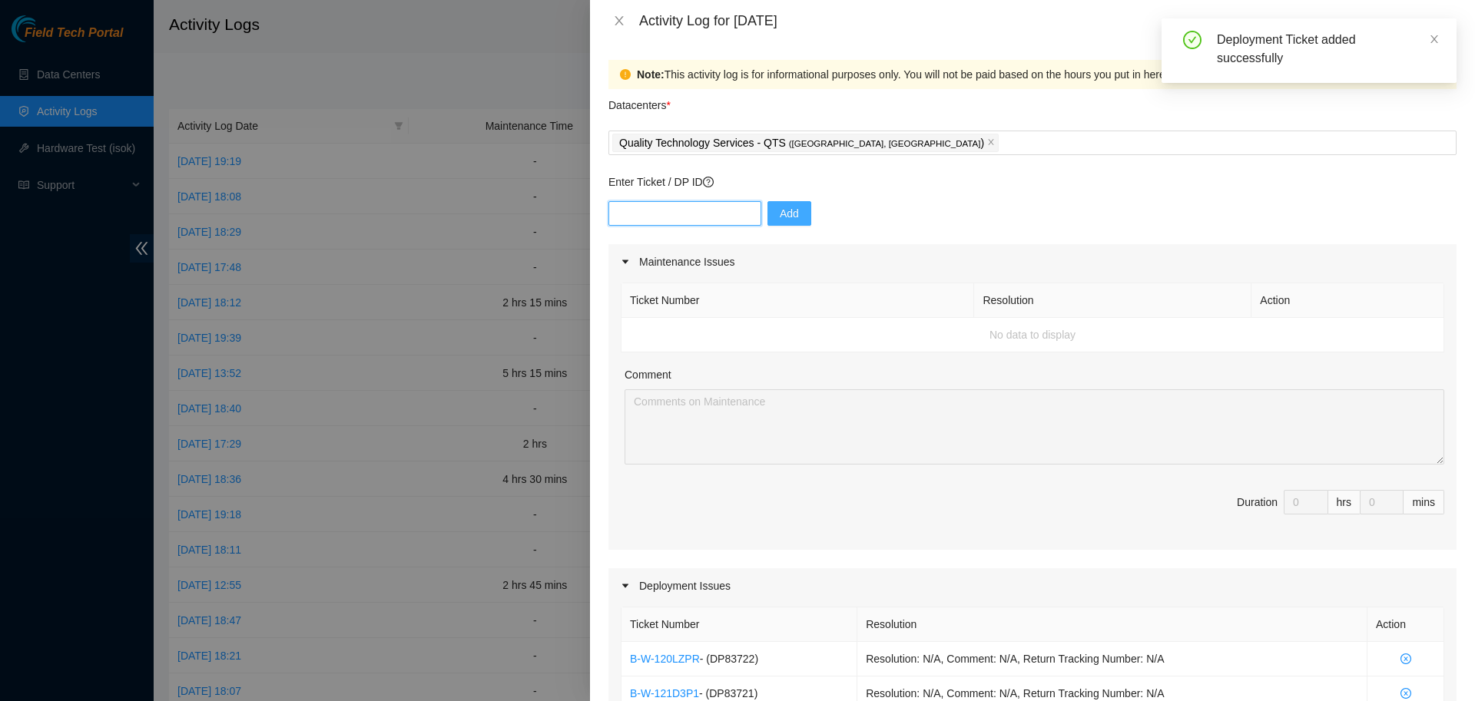
paste input "DP83723"
type input "DP83723"
click at [792, 211] on button "Add" at bounding box center [790, 213] width 44 height 25
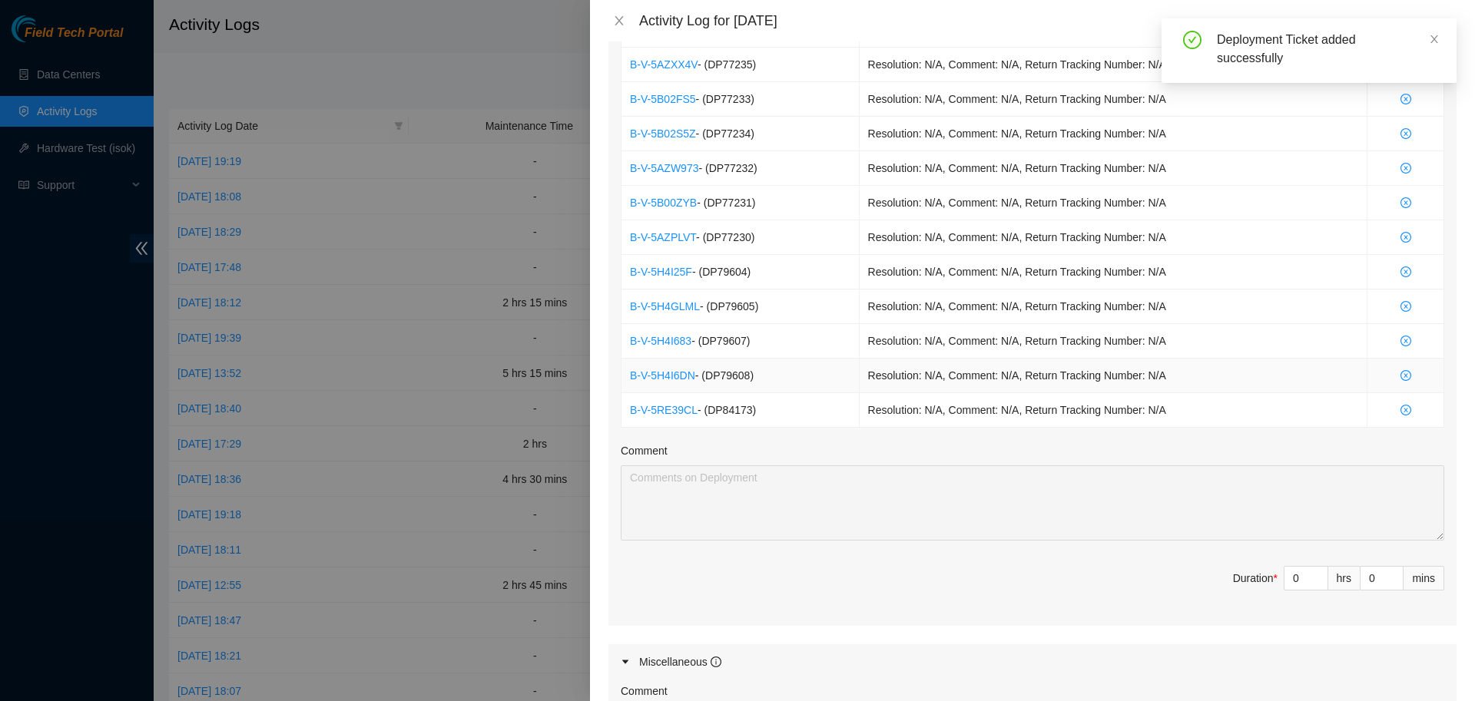
scroll to position [1051, 0]
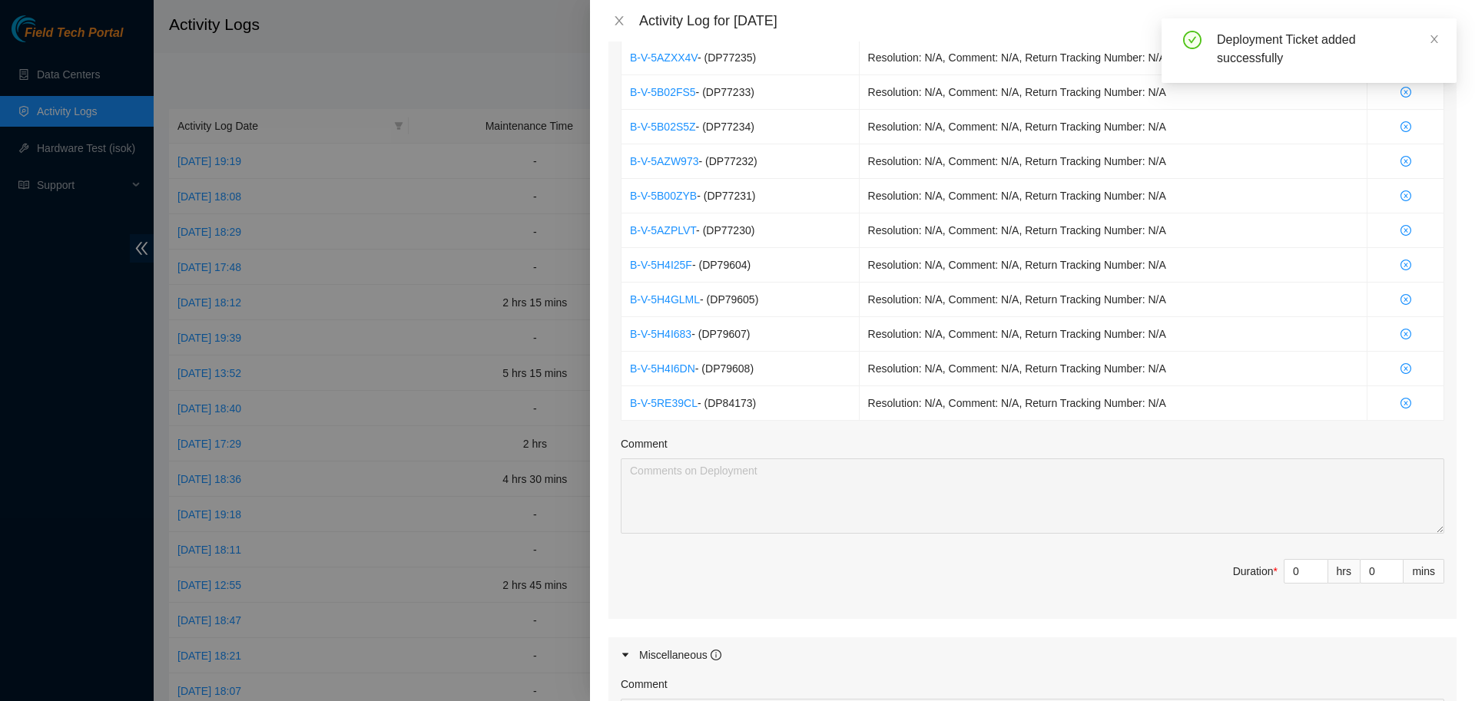
drag, startPoint x: 1276, startPoint y: 572, endPoint x: 1222, endPoint y: 569, distance: 54.6
click at [1285, 569] on input "0" at bounding box center [1306, 571] width 43 height 23
type input "8"
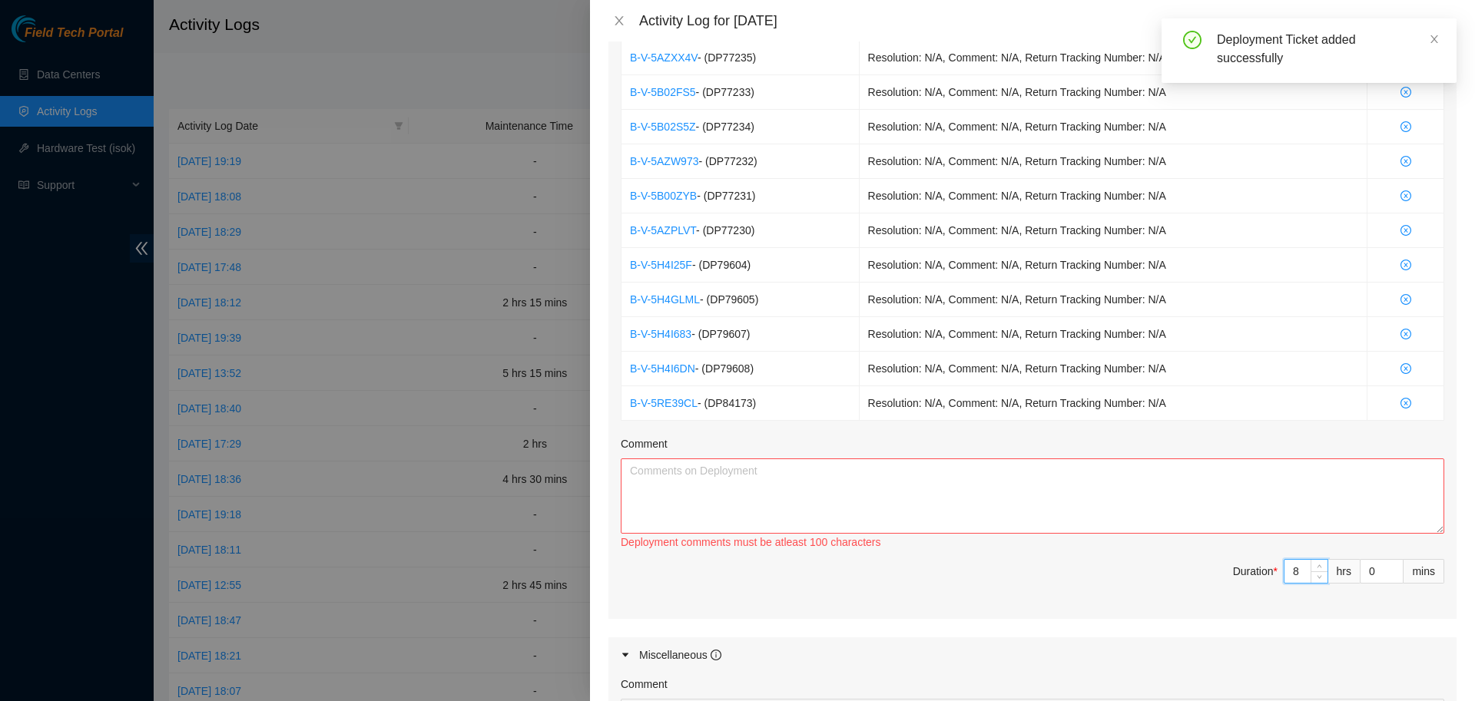
type input "8"
click at [1157, 500] on textarea "Comment" at bounding box center [1033, 496] width 824 height 75
paste textarea "dp84173-r03border101ord02fab-add-1x100g-nap-equinix_ix-to-r03border101ord02fab-…"
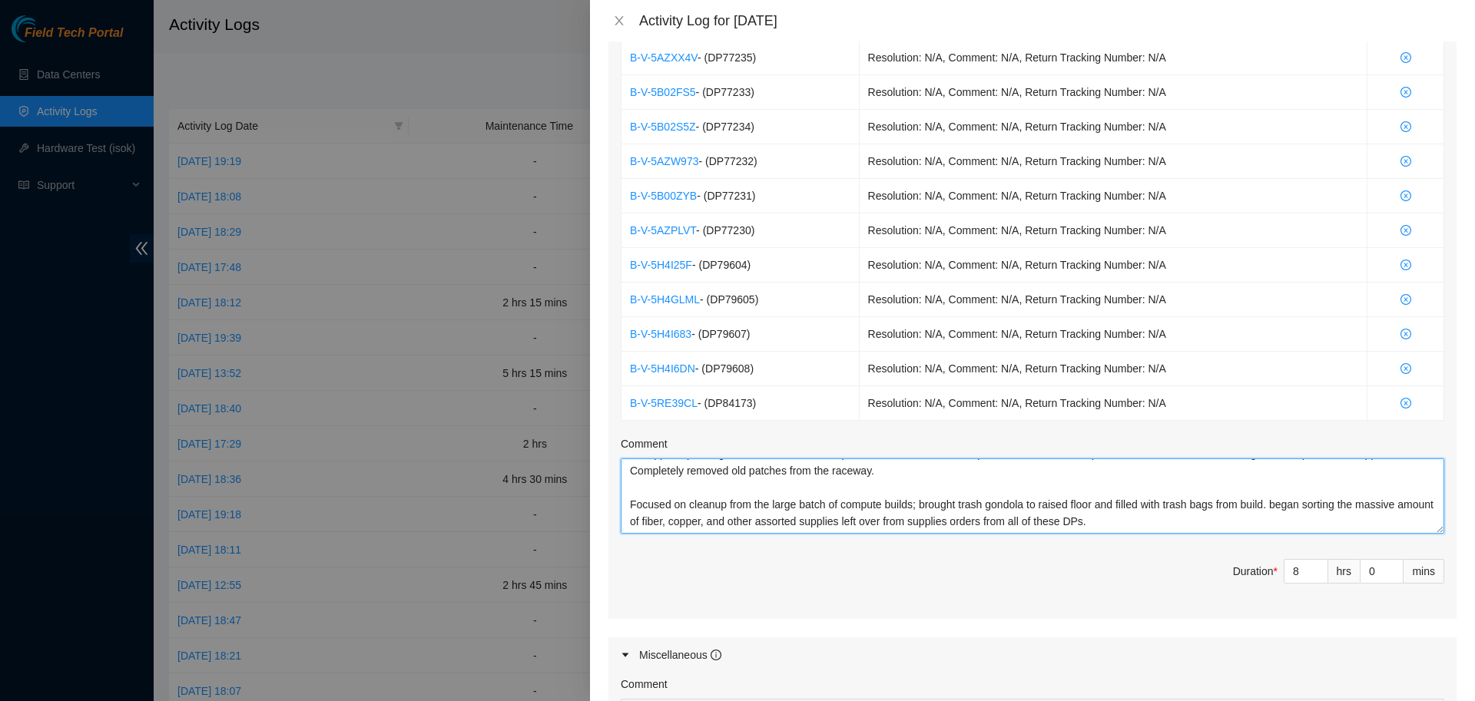
scroll to position [1369, 0]
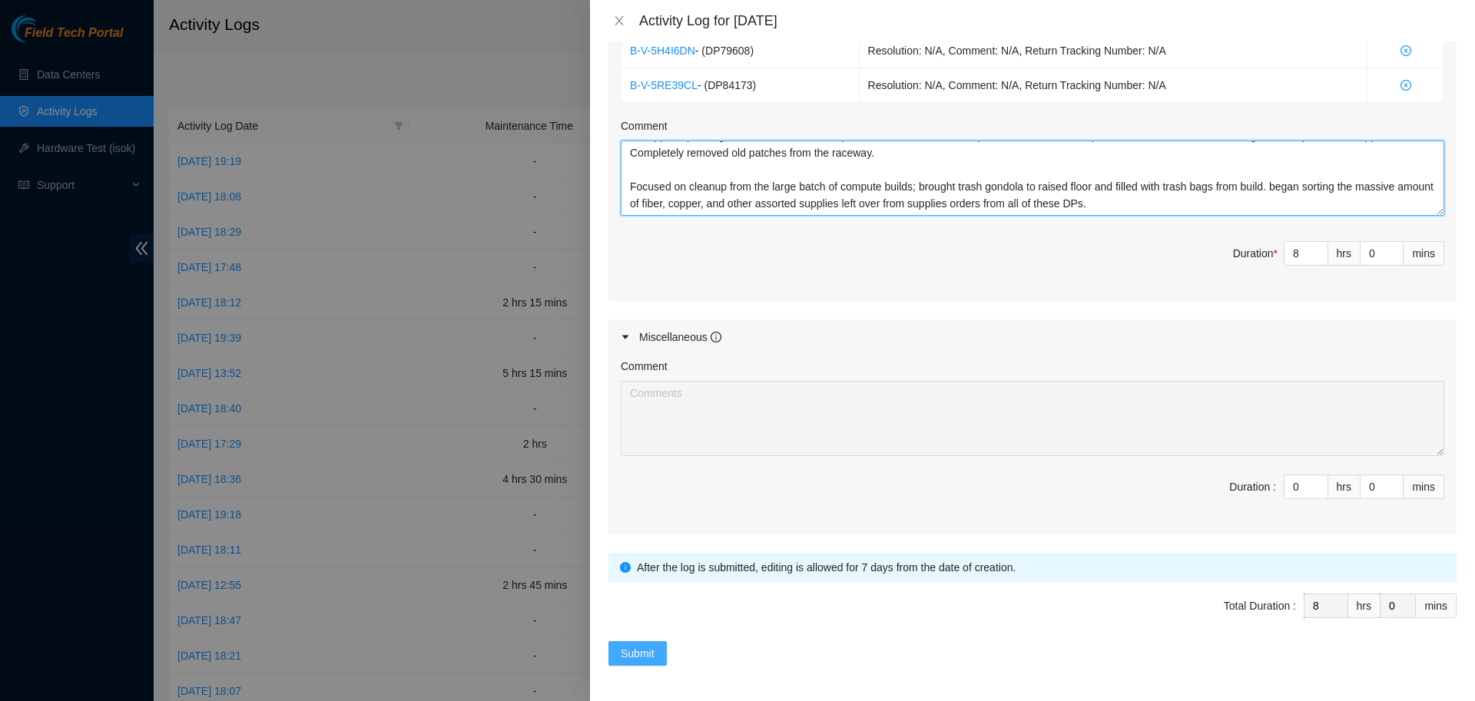
type textarea "dp84173-r03border101ord02fab-add-1x100g-nap-equinix_ix-to-r03border101ord02fab-…"
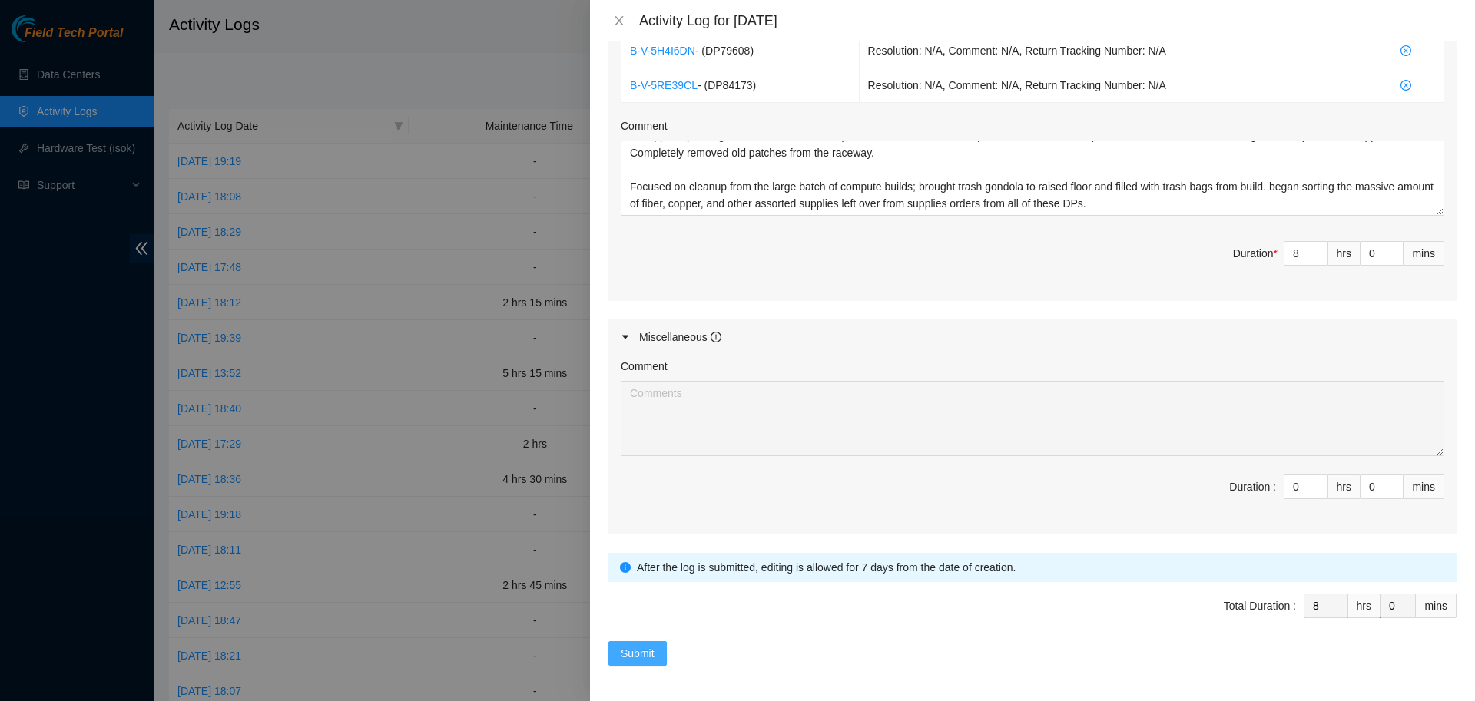
click at [639, 653] on span "Submit" at bounding box center [638, 653] width 34 height 17
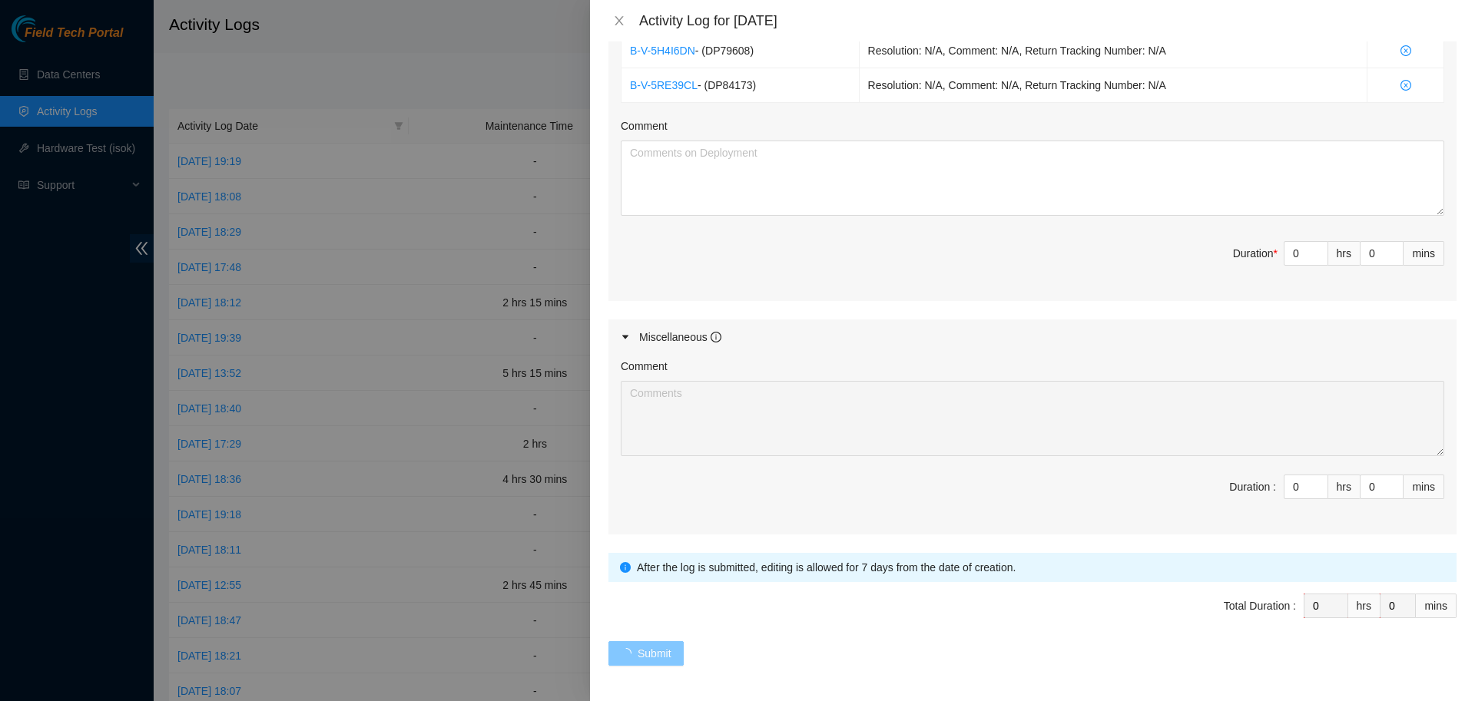
scroll to position [0, 0]
